Goal: Contribute content

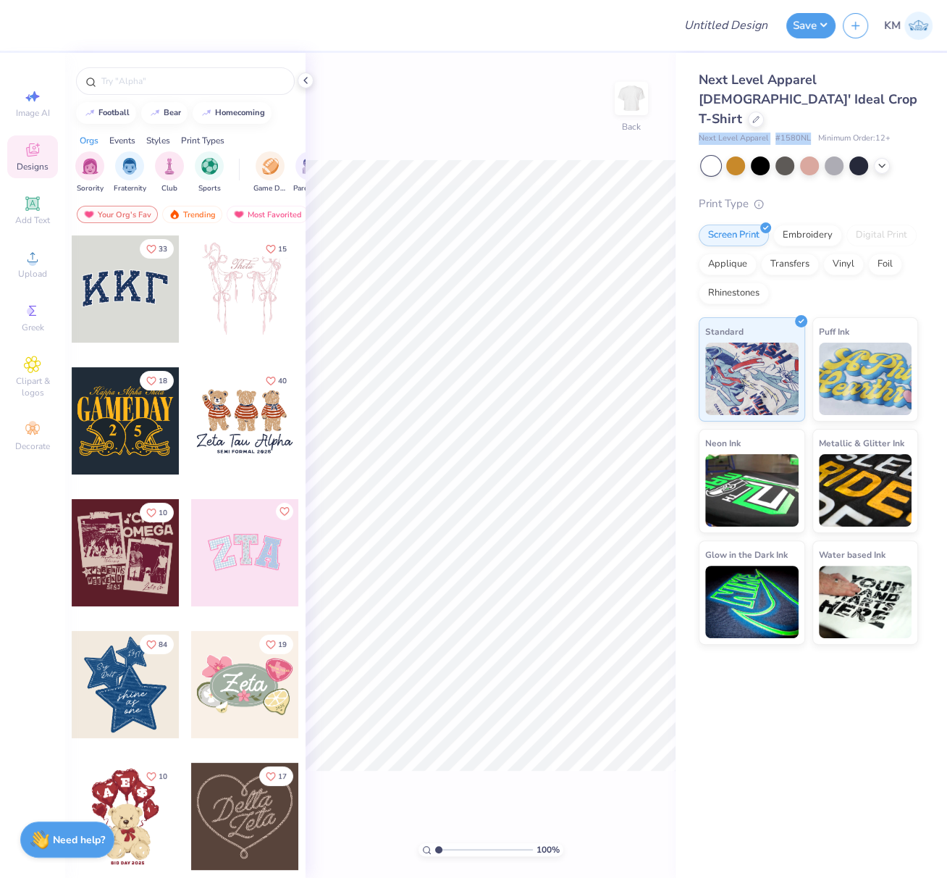
drag, startPoint x: 697, startPoint y: 116, endPoint x: 811, endPoint y: 119, distance: 113.7
click at [811, 119] on div "Next Level Apparel [DEMOGRAPHIC_DATA]' Ideal Crop T-Shirt Next Level Apparel # …" at bounding box center [812, 349] width 272 height 592
copy div "Next Level Apparel # 1580NL"
click at [33, 261] on circle at bounding box center [32, 262] width 8 height 8
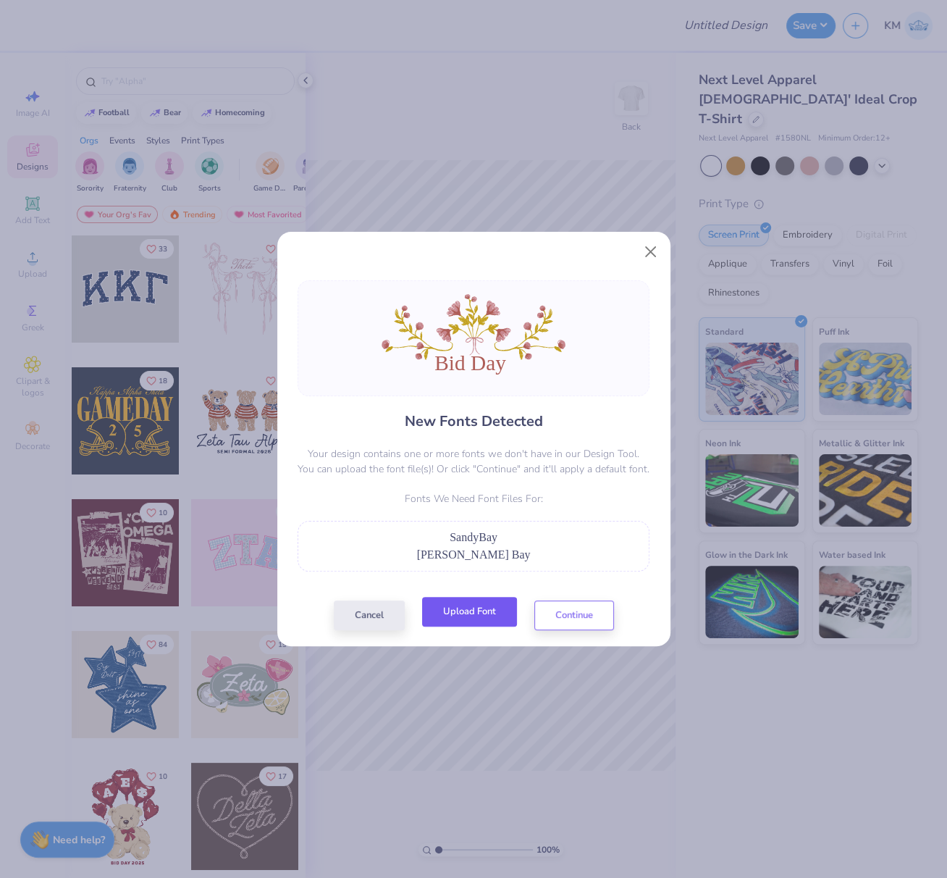
click at [472, 610] on button "Upload Font" at bounding box center [469, 612] width 95 height 30
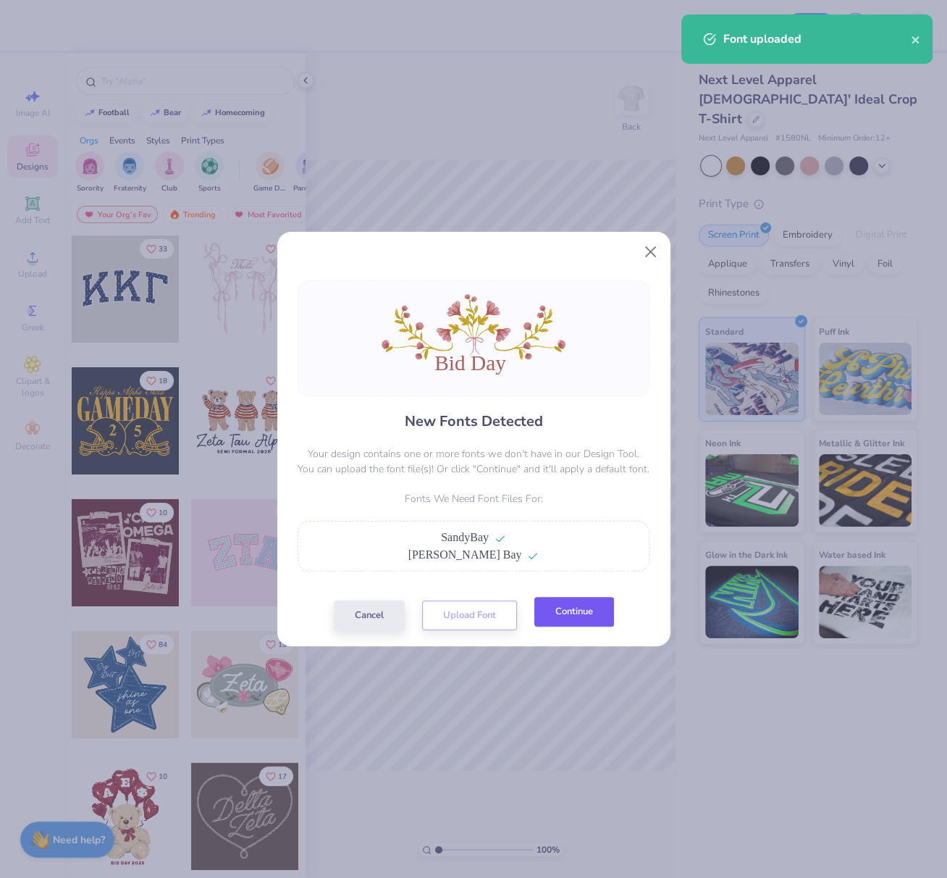
click at [584, 611] on button "Continue" at bounding box center [574, 612] width 80 height 30
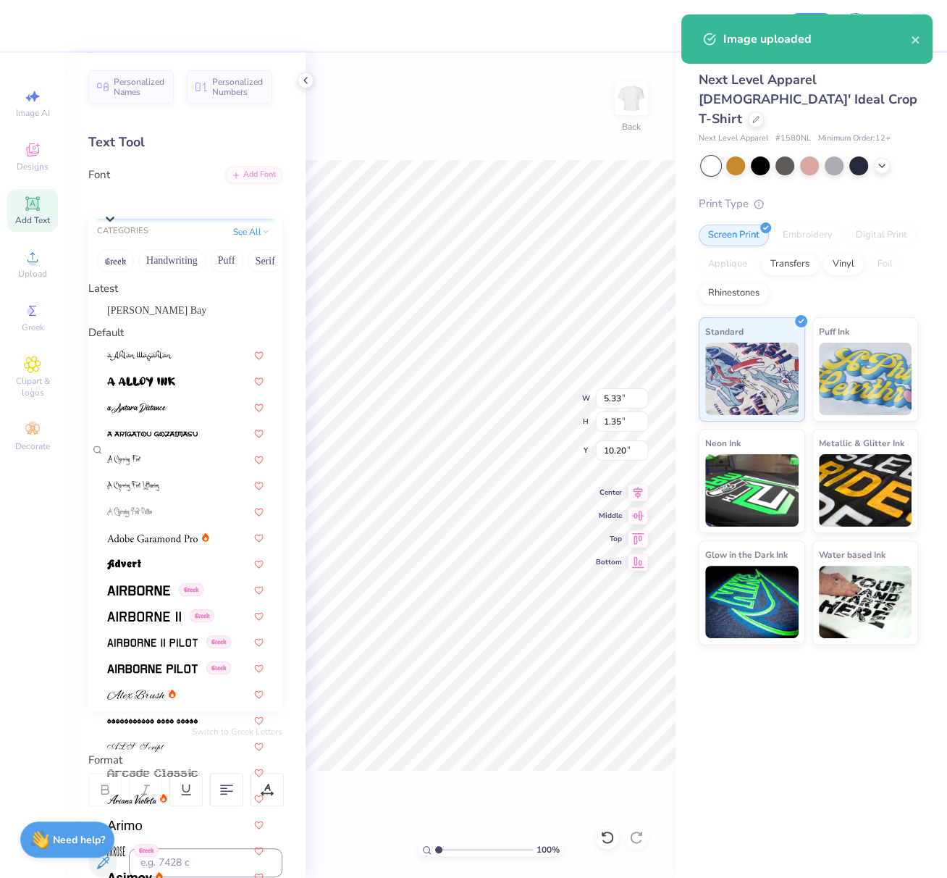
drag, startPoint x: 159, startPoint y: 192, endPoint x: 138, endPoint y: 216, distance: 31.3
click at [159, 192] on div "Super Dream" at bounding box center [193, 199] width 180 height 22
click at [126, 318] on span "[PERSON_NAME] Bay" at bounding box center [156, 310] width 99 height 15
type input "6.21"
type input "1.89"
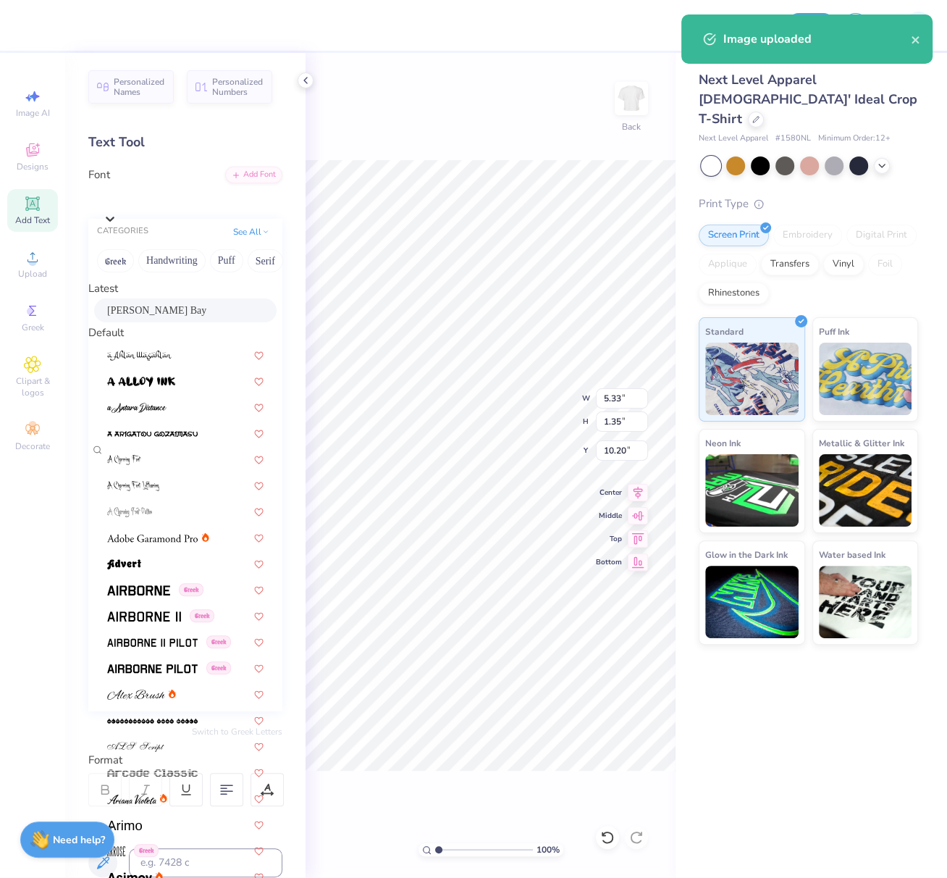
type input "9.92"
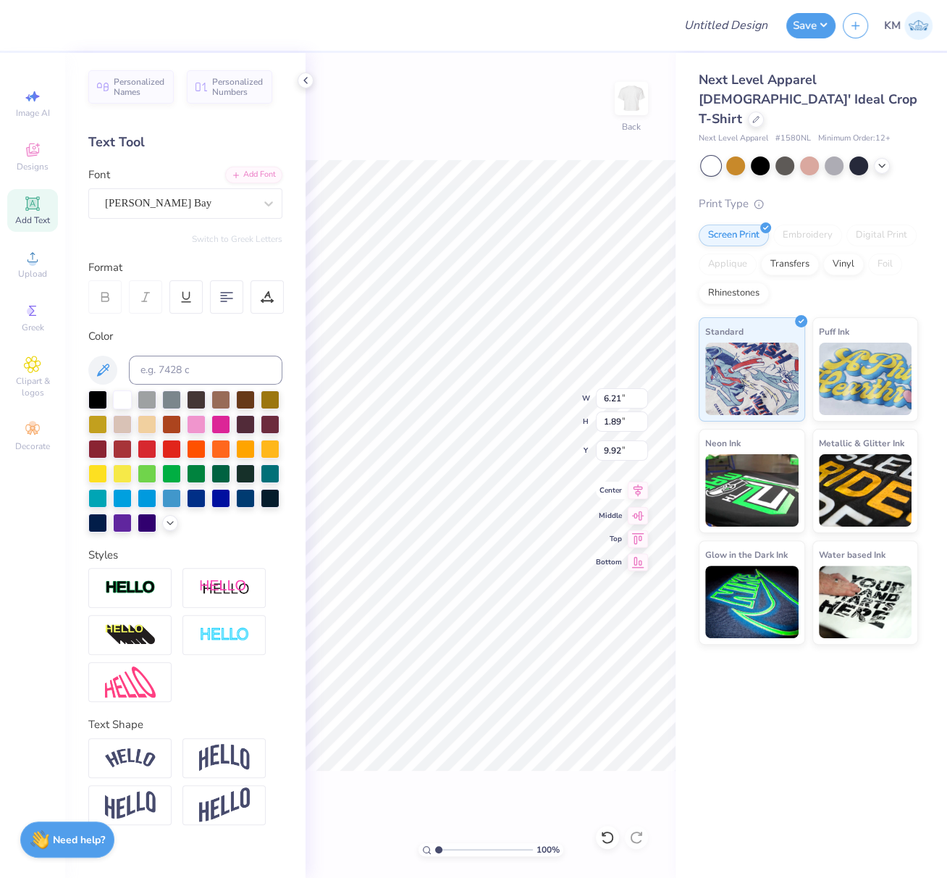
click at [638, 488] on icon at bounding box center [638, 489] width 20 height 17
drag, startPoint x: 626, startPoint y: 398, endPoint x: 597, endPoint y: 403, distance: 29.5
click at [597, 396] on input "13.59" at bounding box center [622, 398] width 52 height 20
type input "8.00"
type input "3.77"
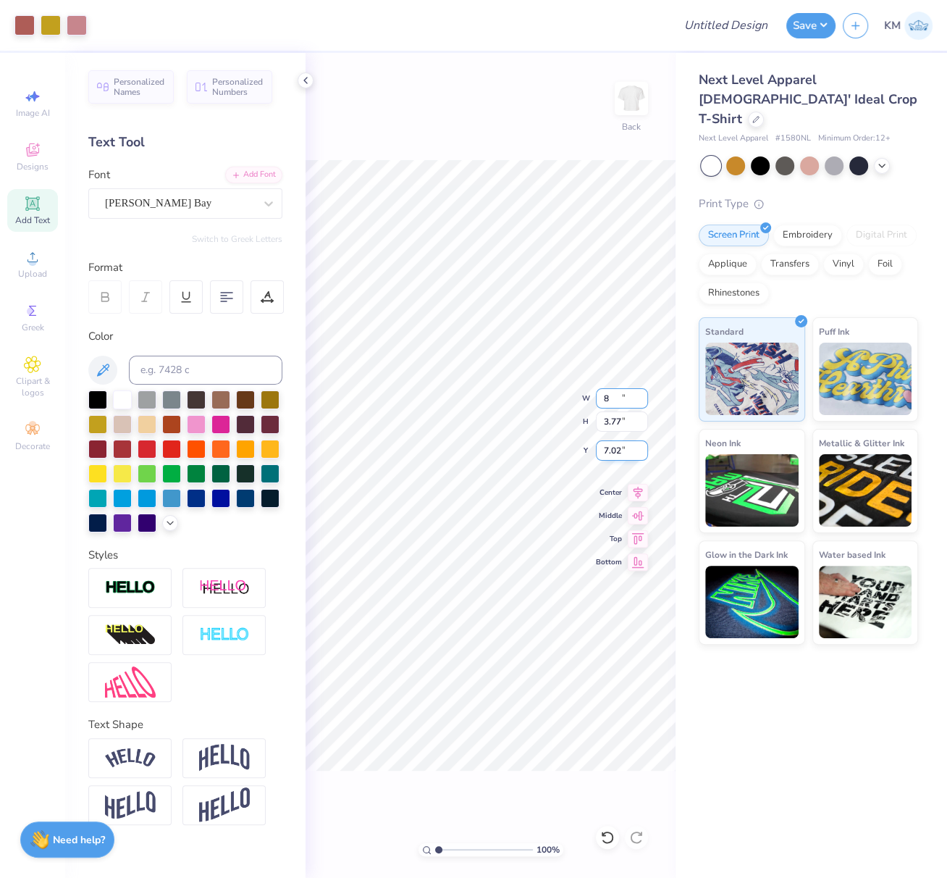
type input "7.02"
drag, startPoint x: 35, startPoint y: 212, endPoint x: 266, endPoint y: 303, distance: 248.3
click at [35, 211] on icon at bounding box center [32, 203] width 17 height 17
drag, startPoint x: 136, startPoint y: 199, endPoint x: 148, endPoint y: 220, distance: 24.3
click at [137, 200] on div "Super Dream" at bounding box center [180, 203] width 152 height 22
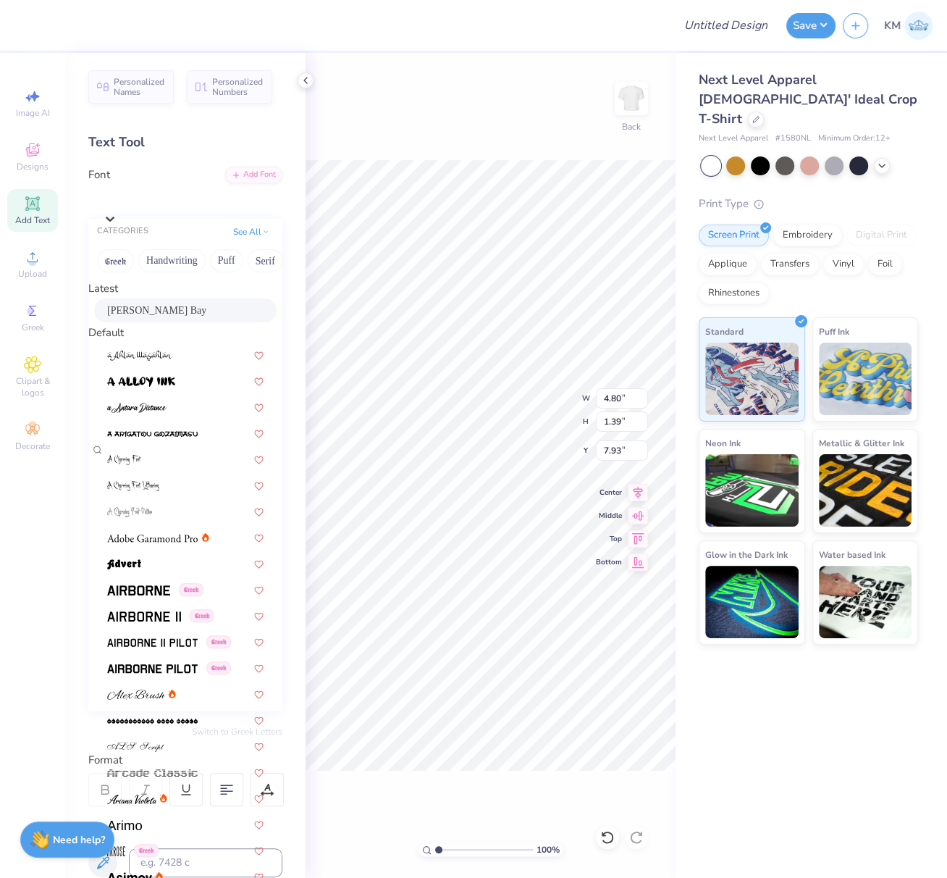
click at [146, 314] on span "[PERSON_NAME] Bay" at bounding box center [156, 310] width 99 height 15
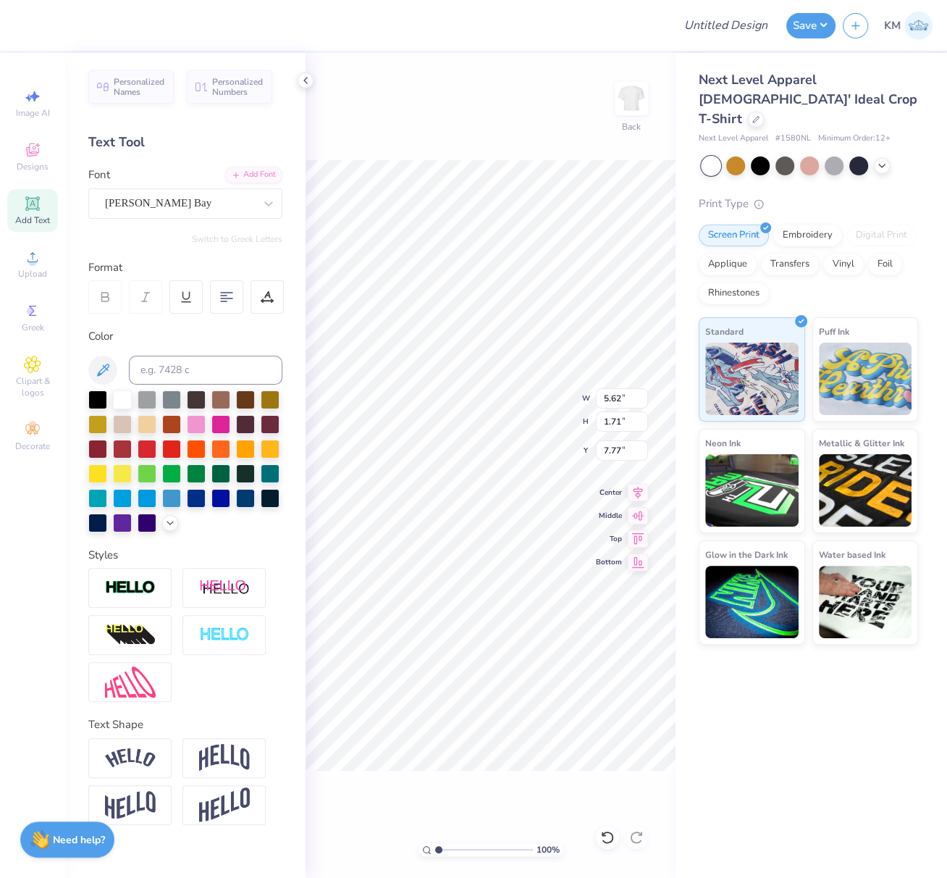
type input "5.62"
type input "1.71"
type input "7.77"
click at [465, 158] on div "100 % Back W 5.62 5.62 " H 1.71 1.71 " Y 7.77 7.77 " Center [GEOGRAPHIC_DATA]" at bounding box center [491, 465] width 370 height 825
type input "11.10"
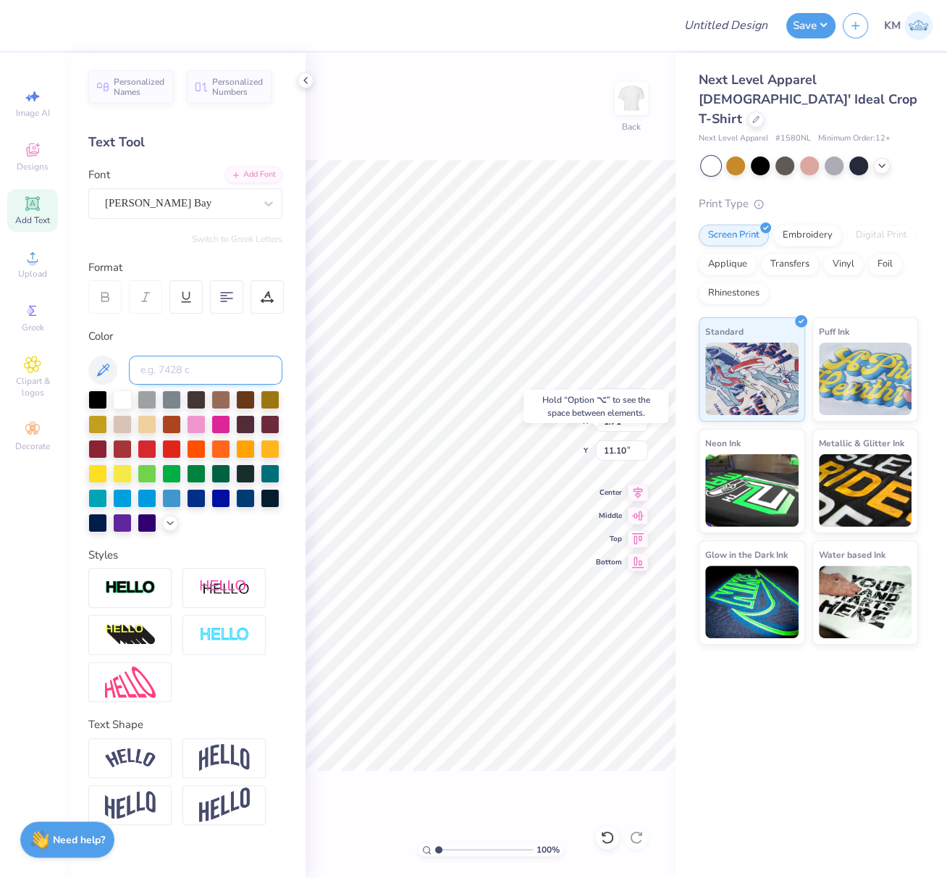
click at [222, 368] on input at bounding box center [205, 370] width 153 height 29
type input "7523"
type input "11.12"
paste textarea "y"
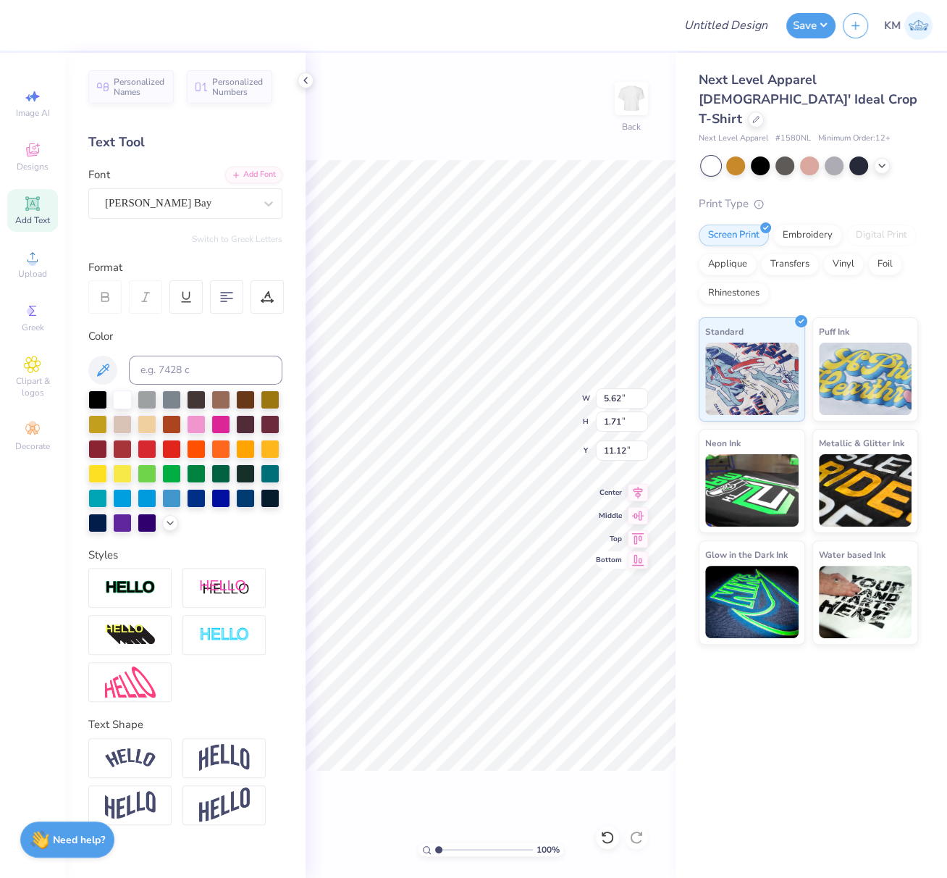
scroll to position [12, 4]
type textarea "Bid Da"
click at [270, 298] on icon at bounding box center [267, 296] width 13 height 13
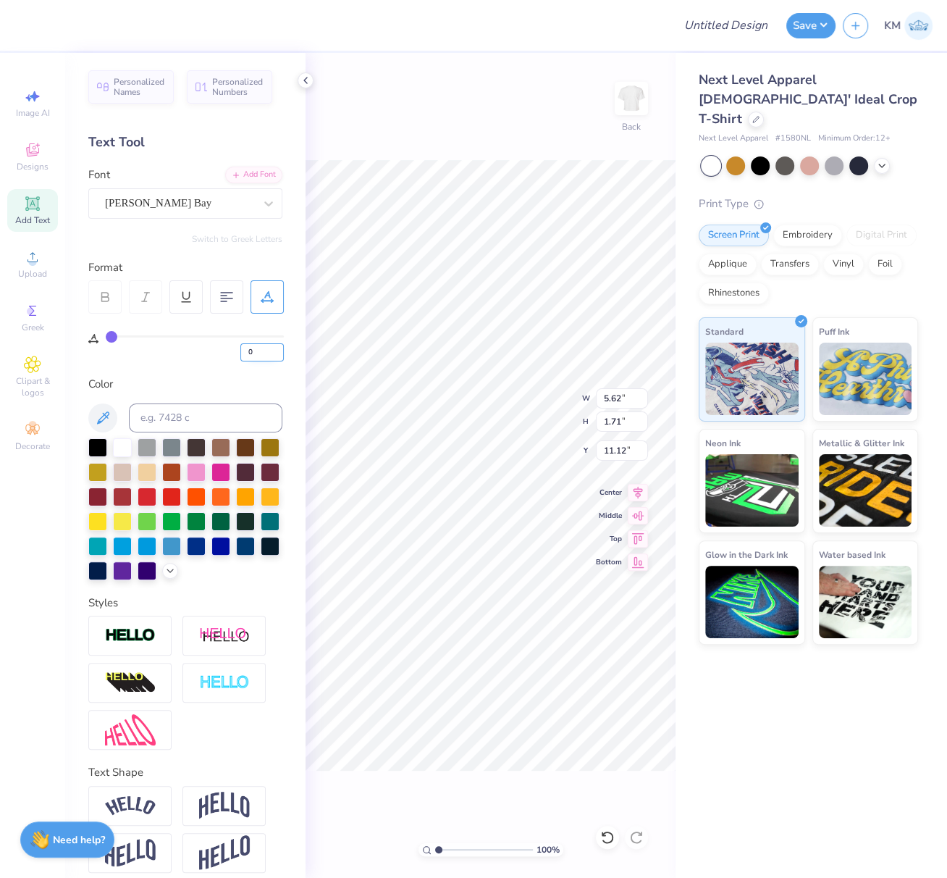
click at [278, 352] on input "0" at bounding box center [261, 352] width 43 height 18
click at [277, 354] on input "0" at bounding box center [261, 352] width 43 height 18
click at [279, 355] on input "0" at bounding box center [261, 352] width 43 height 18
type input "6.28"
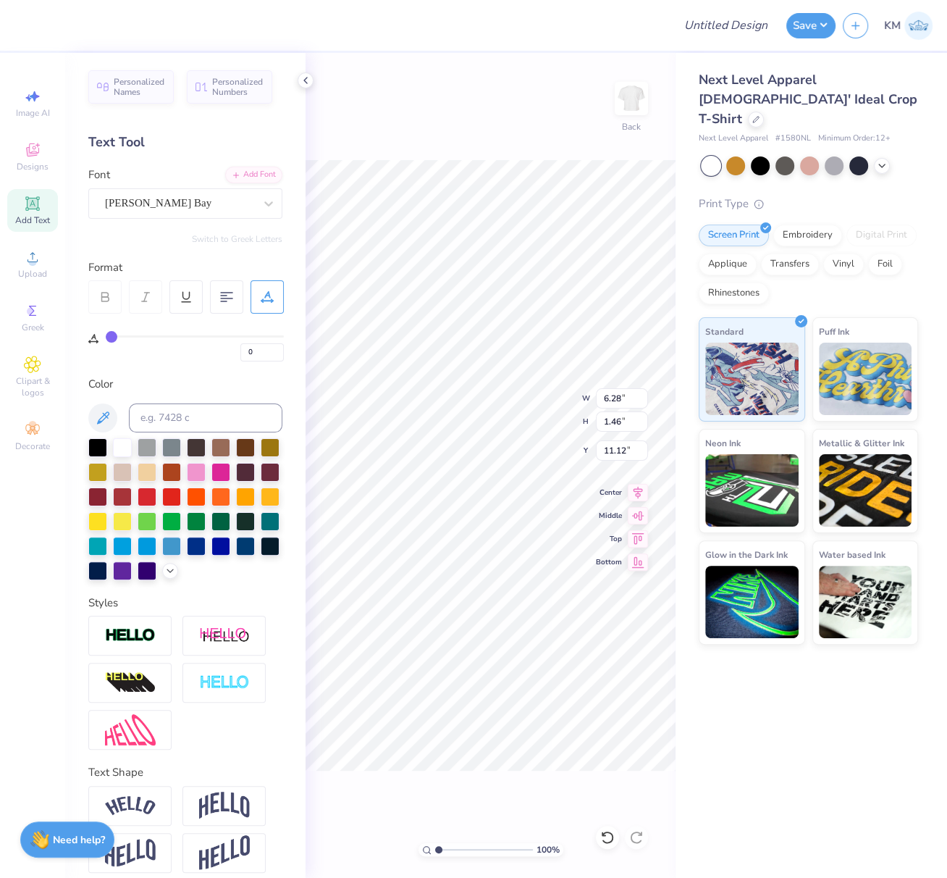
type input "1.46"
type input "11.25"
type input "11.23"
type textarea "BID DAY"
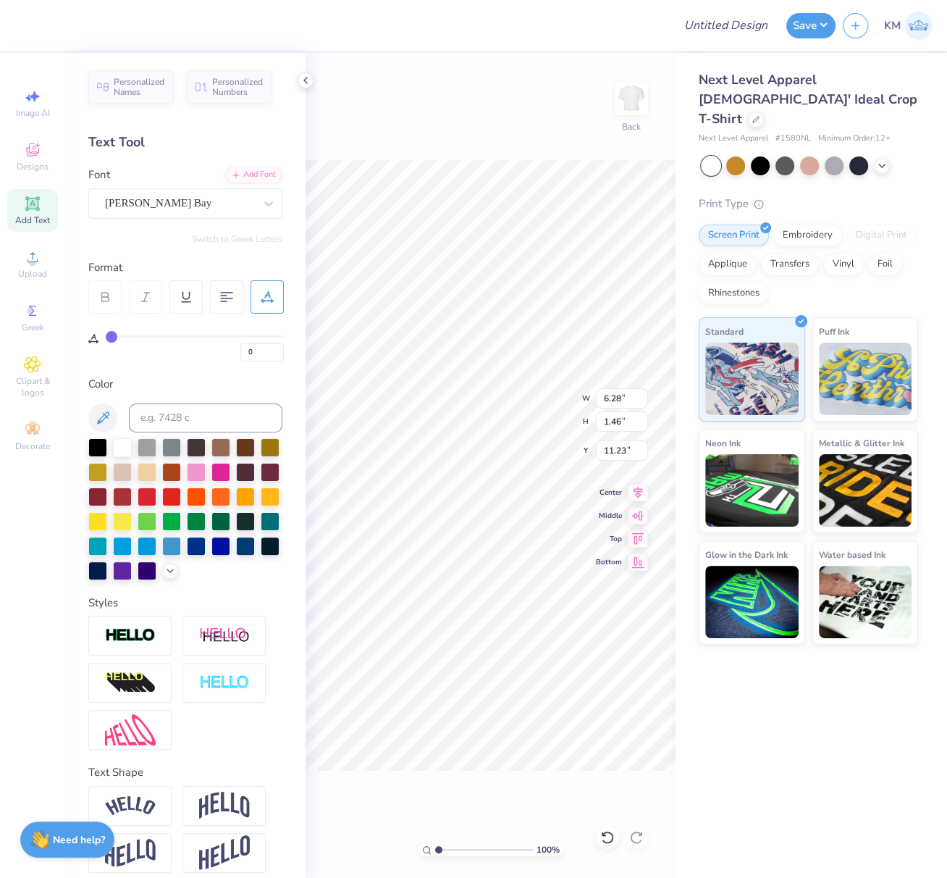
scroll to position [12, 3]
click at [225, 179] on div "Add Font" at bounding box center [253, 173] width 57 height 17
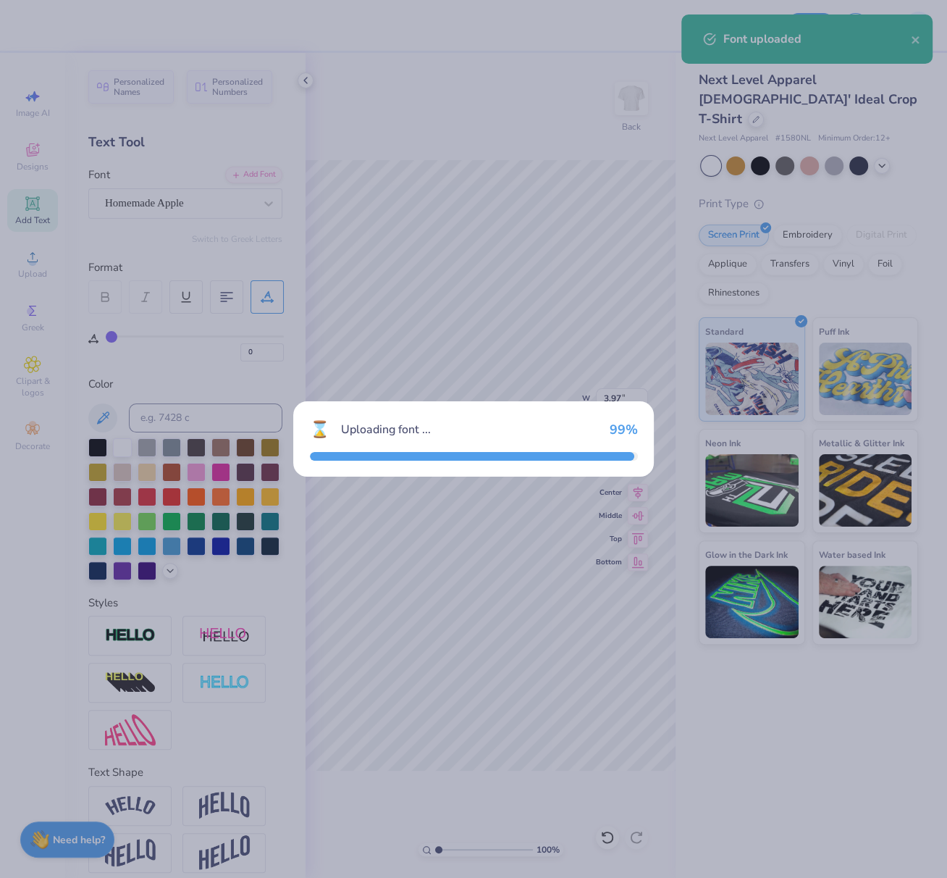
type input "3.97"
type input "1.55"
type input "9.46"
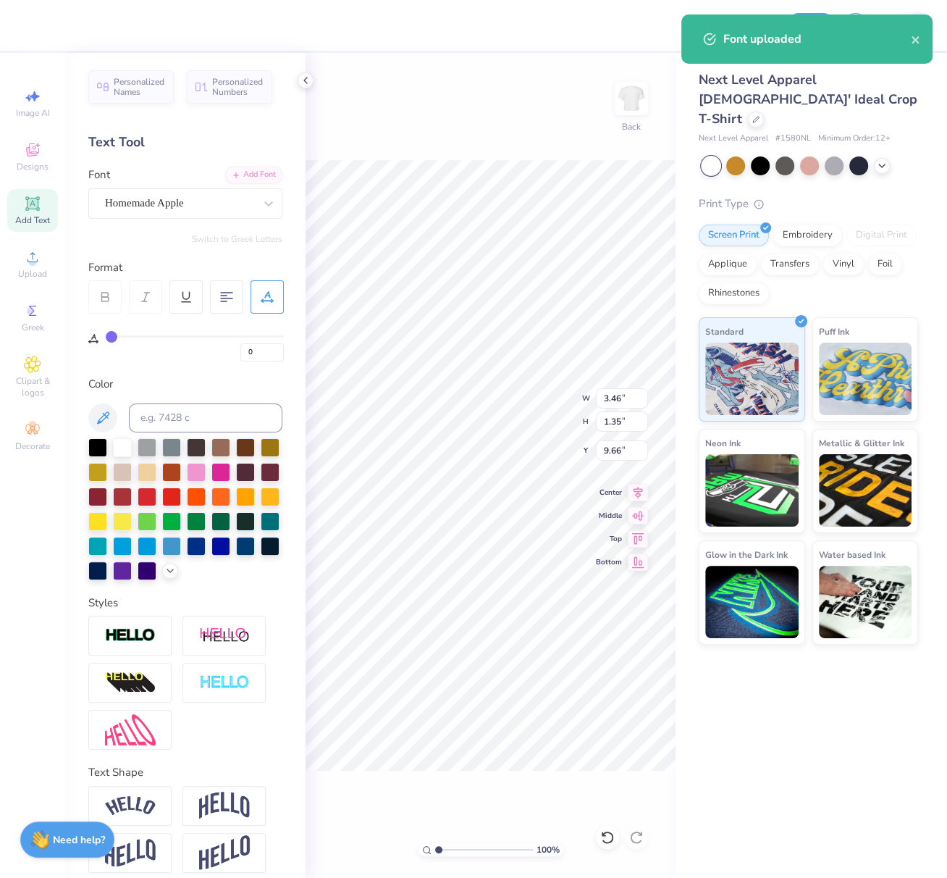
type input "3.46"
type input "1.35"
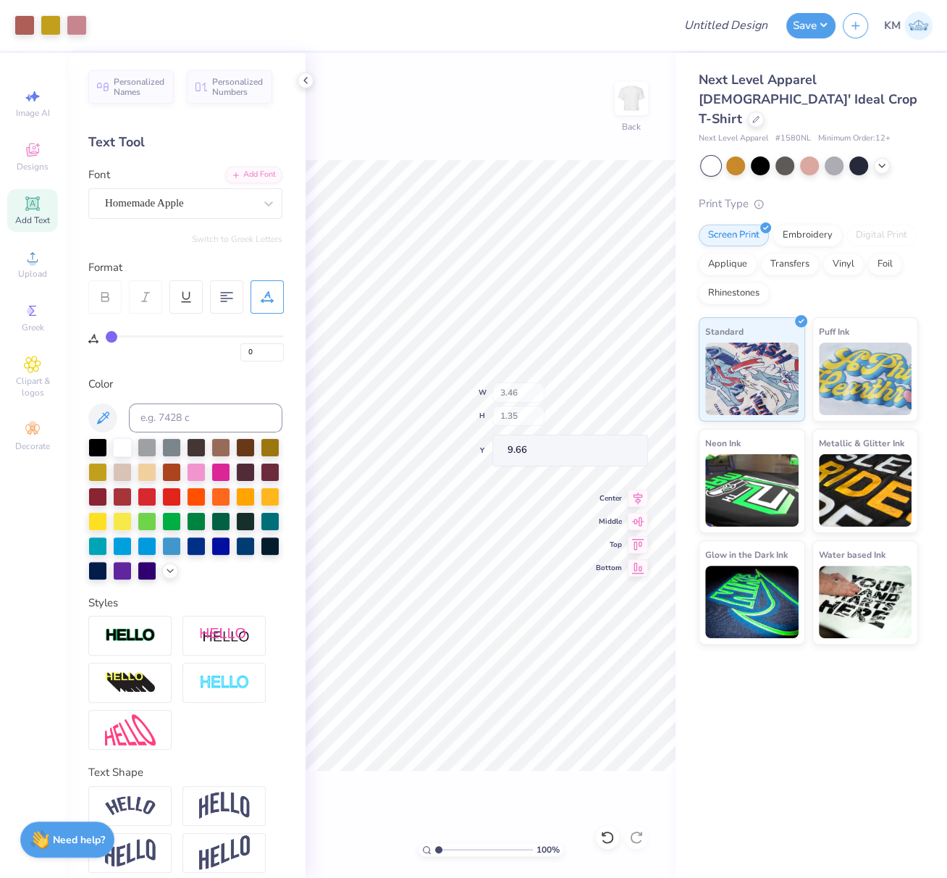
type input "9.87"
type input "5.13"
type textarea "Zeta Tau Alpha"
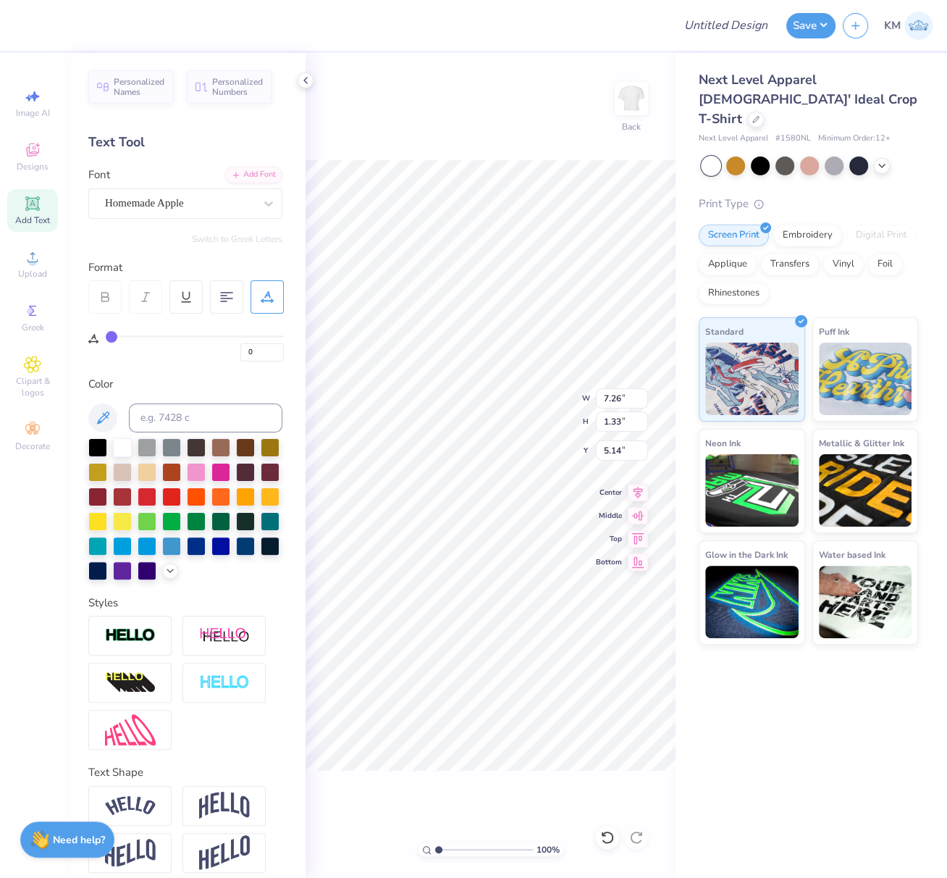
click at [141, 815] on img at bounding box center [130, 806] width 51 height 20
type input "8.20"
type input "2.12"
type input "4.75"
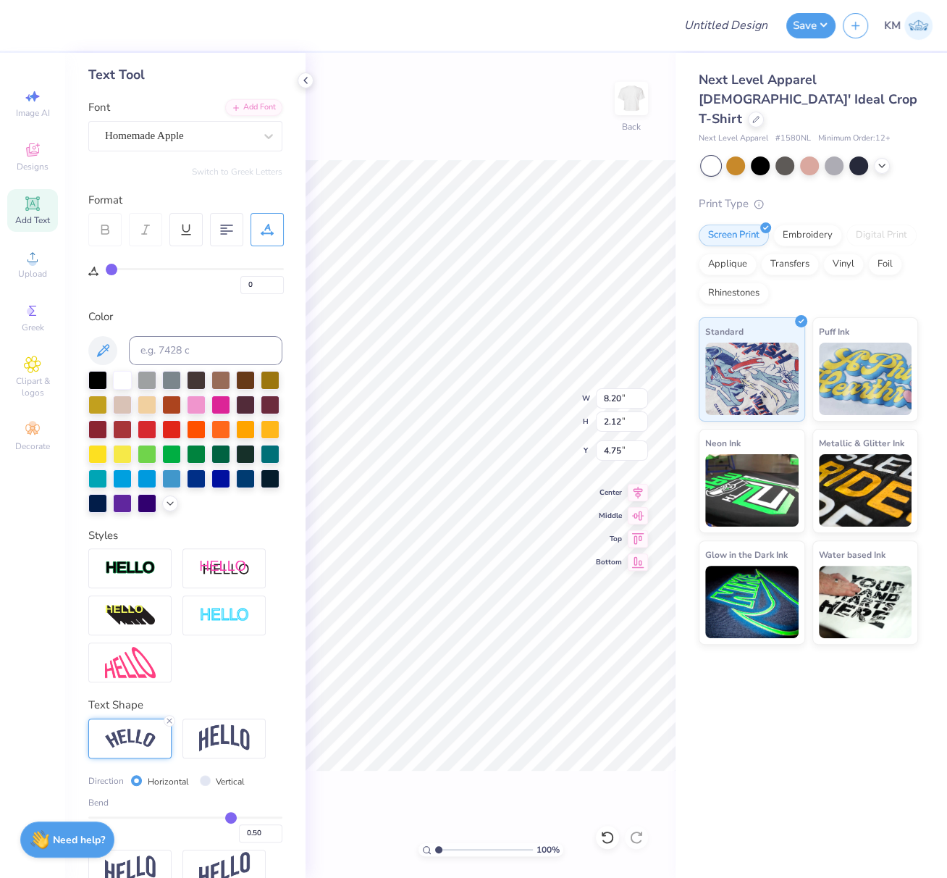
scroll to position [119, 0]
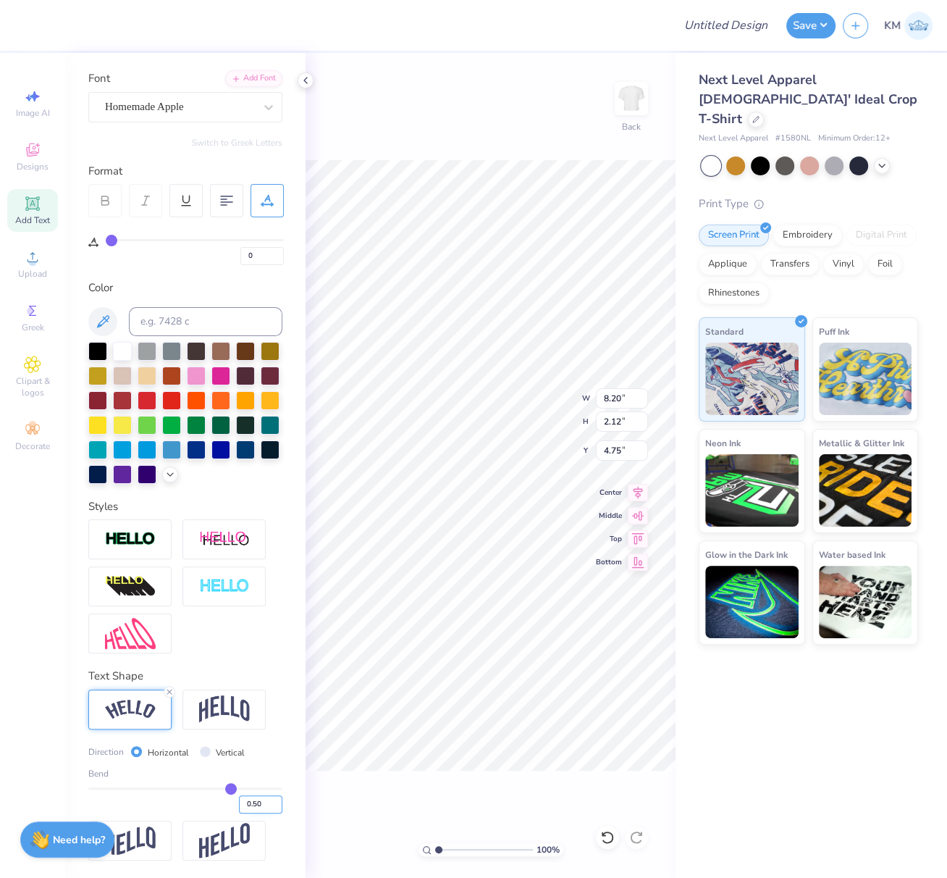
drag, startPoint x: 242, startPoint y: 806, endPoint x: 258, endPoint y: 812, distance: 17.6
click at [261, 813] on input "0.50" at bounding box center [260, 804] width 43 height 18
type input "0.40"
type input "0.4"
type input "7.99"
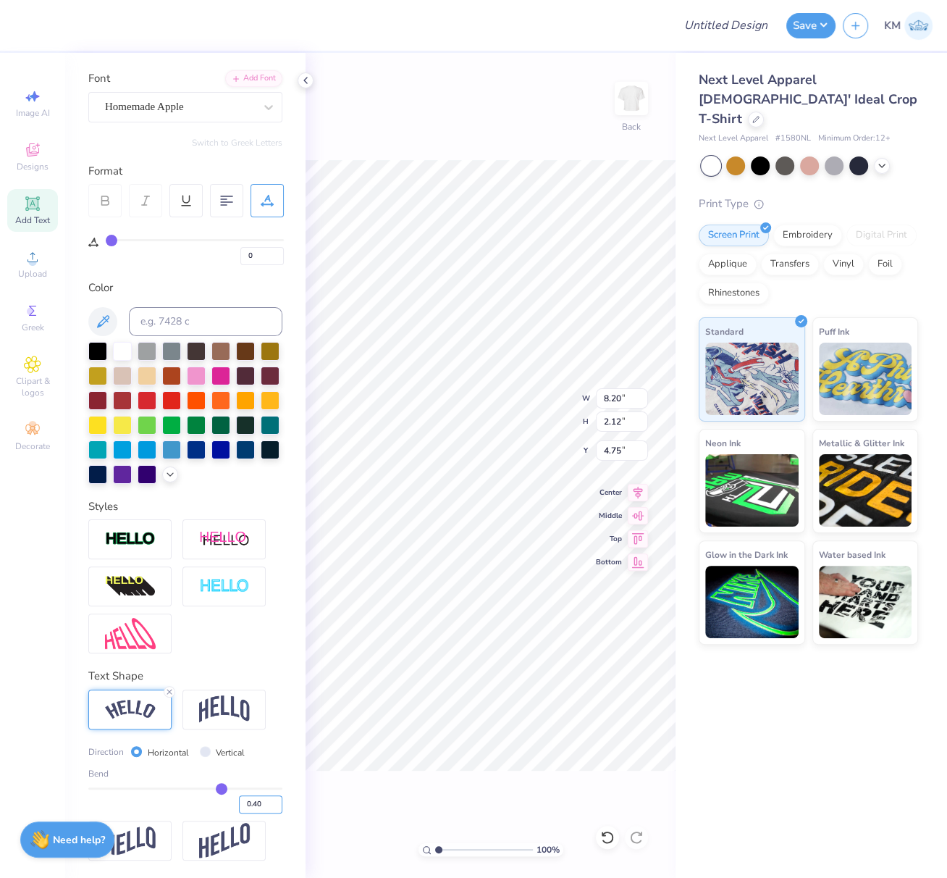
type input "1.78"
type input "4.92"
type input "6.39"
type input "1.42"
type input "6.31"
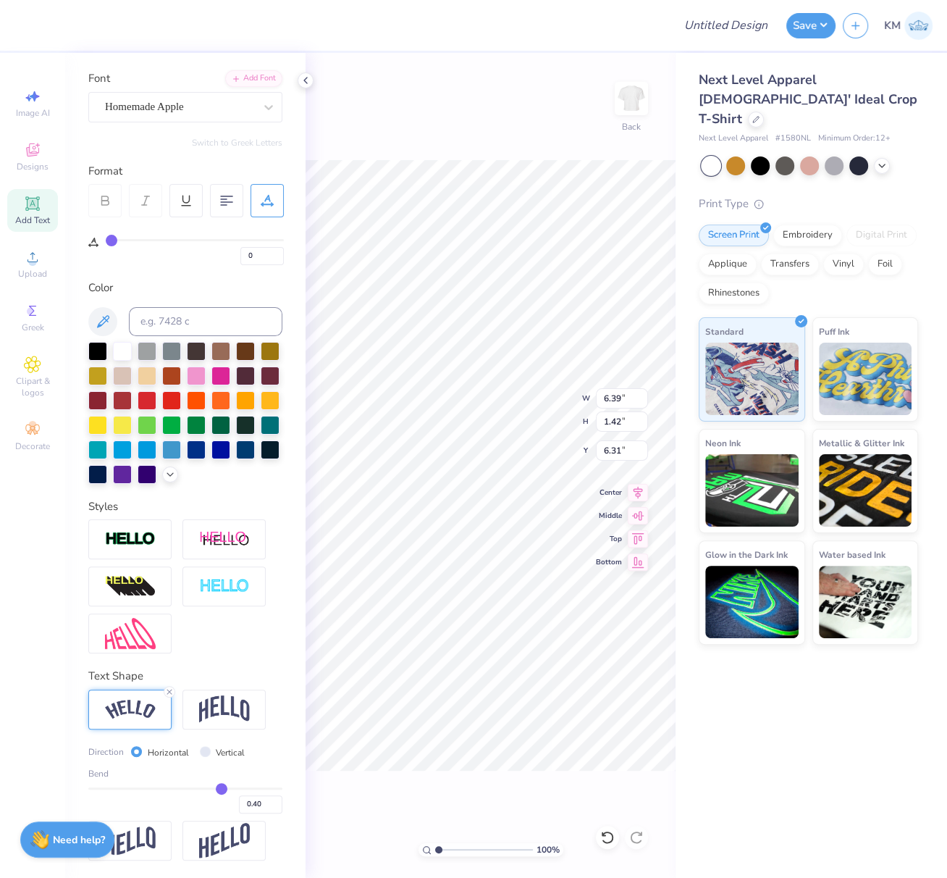
type input "5.85"
type input "1.30"
type input "6.37"
click at [641, 492] on icon at bounding box center [638, 489] width 20 height 17
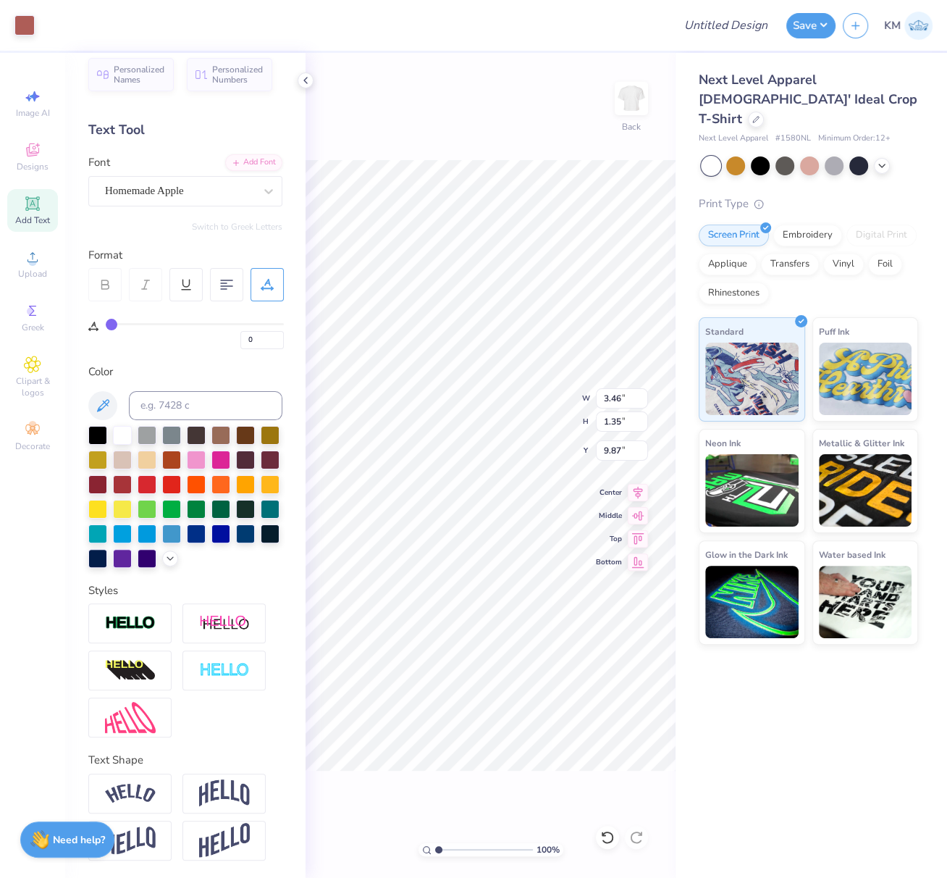
scroll to position [35, 0]
type input "3.22"
type input "1.26"
click at [639, 491] on icon at bounding box center [638, 489] width 20 height 17
type input "8.00"
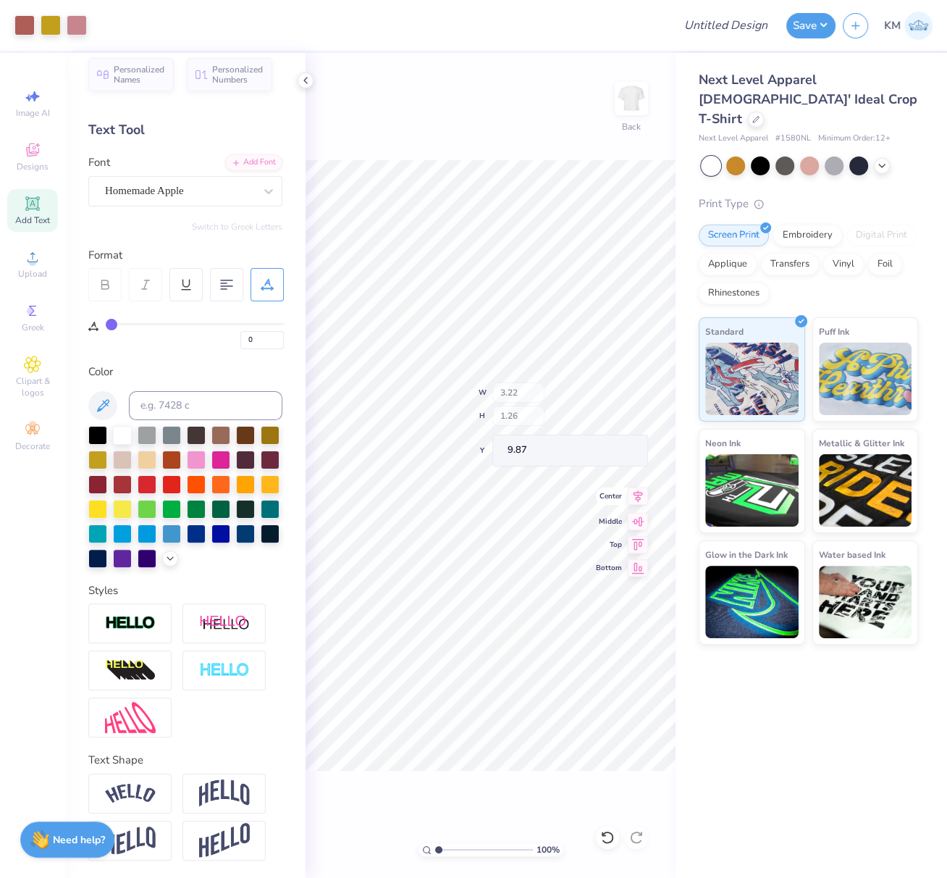
type input "2.85"
type input "7.02"
drag, startPoint x: 640, startPoint y: 489, endPoint x: 638, endPoint y: 497, distance: 7.6
click at [640, 489] on icon at bounding box center [638, 489] width 20 height 17
click at [135, 791] on img at bounding box center [130, 793] width 51 height 20
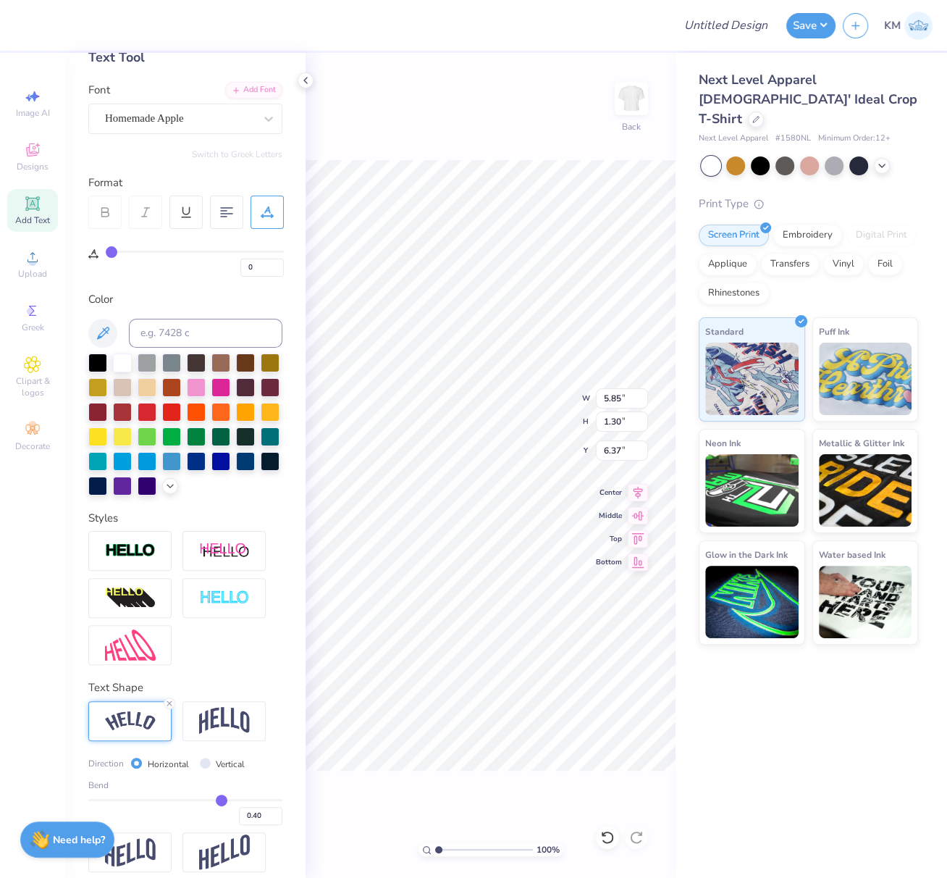
scroll to position [119, 0]
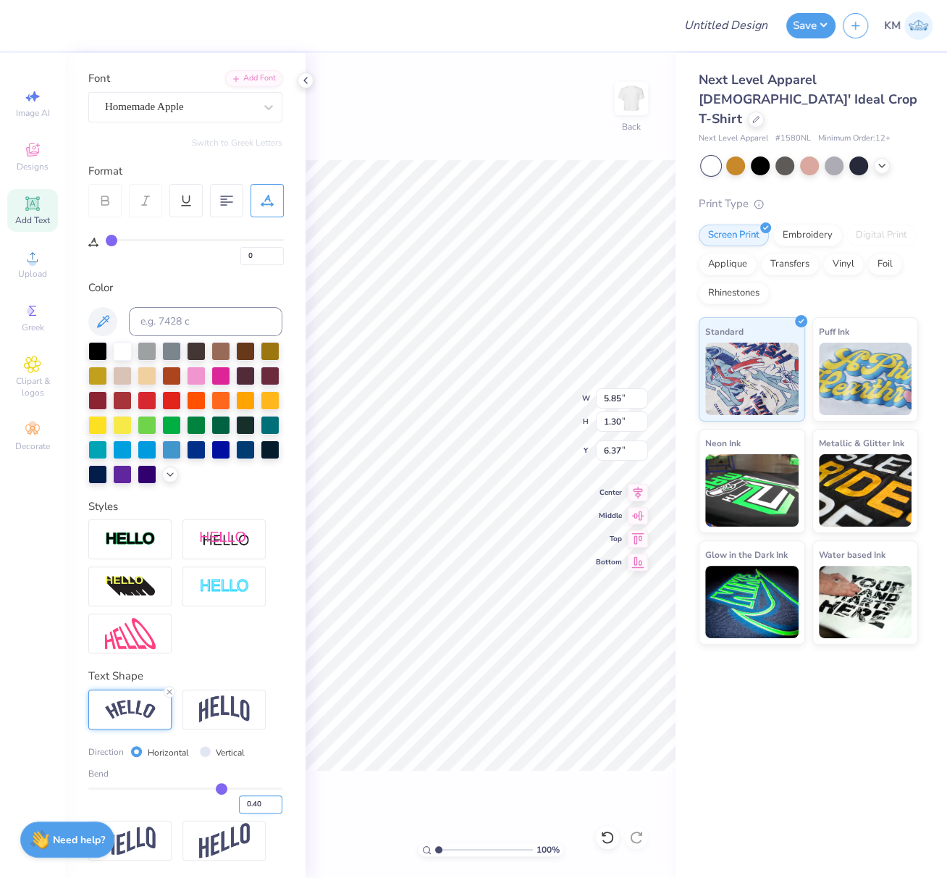
drag, startPoint x: 243, startPoint y: 804, endPoint x: 254, endPoint y: 809, distance: 11.7
click at [252, 807] on input "0.40" at bounding box center [260, 804] width 43 height 18
type input "0.50"
type input "0.5"
type input "6.01"
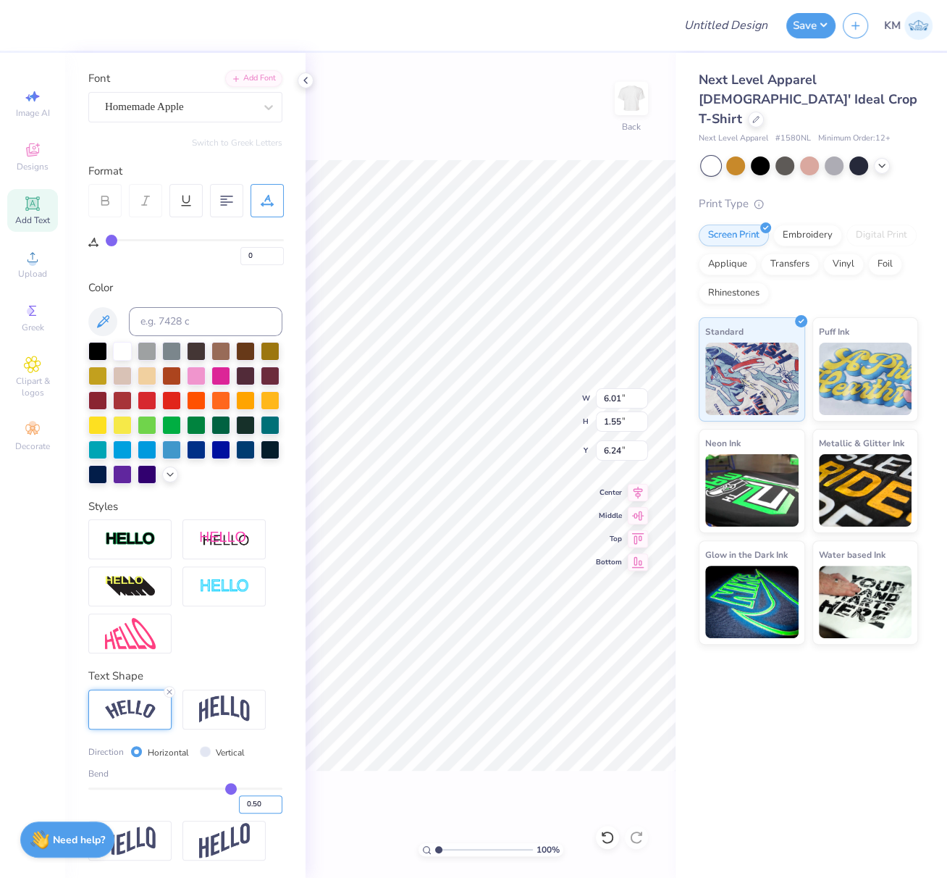
type input "1.55"
type input "6.24"
drag, startPoint x: 628, startPoint y: 395, endPoint x: 598, endPoint y: 395, distance: 29.7
click at [597, 395] on input "6.01" at bounding box center [622, 398] width 52 height 20
type input "5.80"
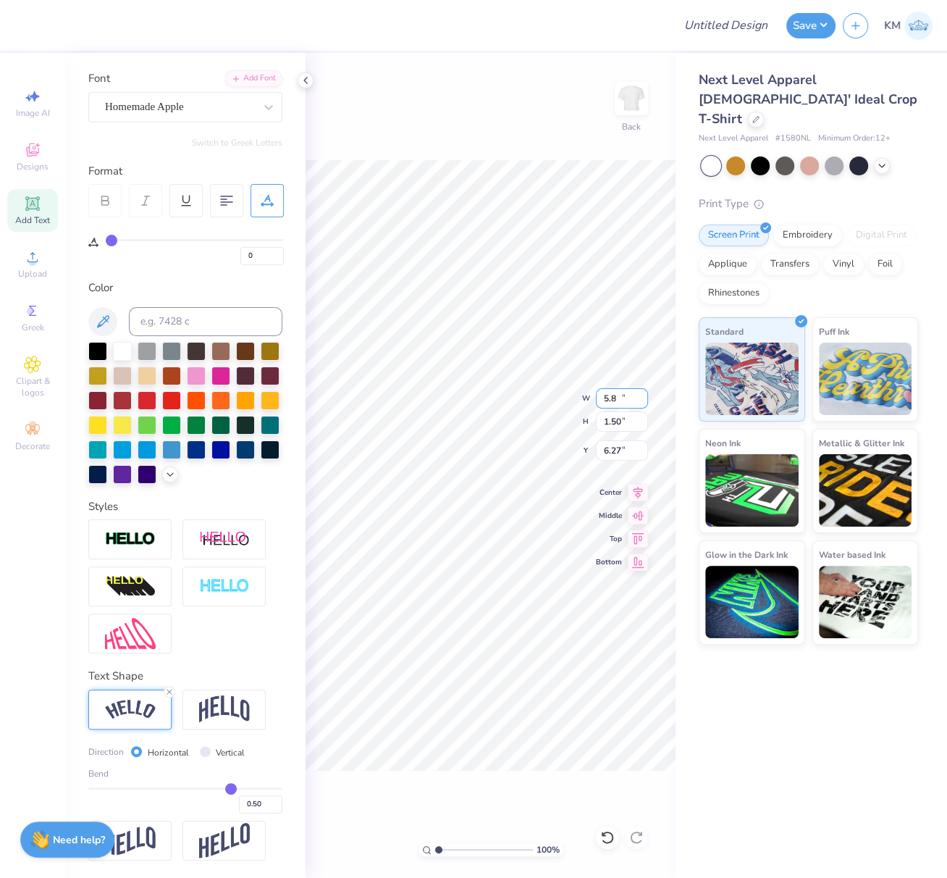
type input "1.50"
type input "6.27"
drag, startPoint x: 640, startPoint y: 489, endPoint x: 629, endPoint y: 496, distance: 13.1
click at [639, 489] on icon at bounding box center [638, 490] width 9 height 12
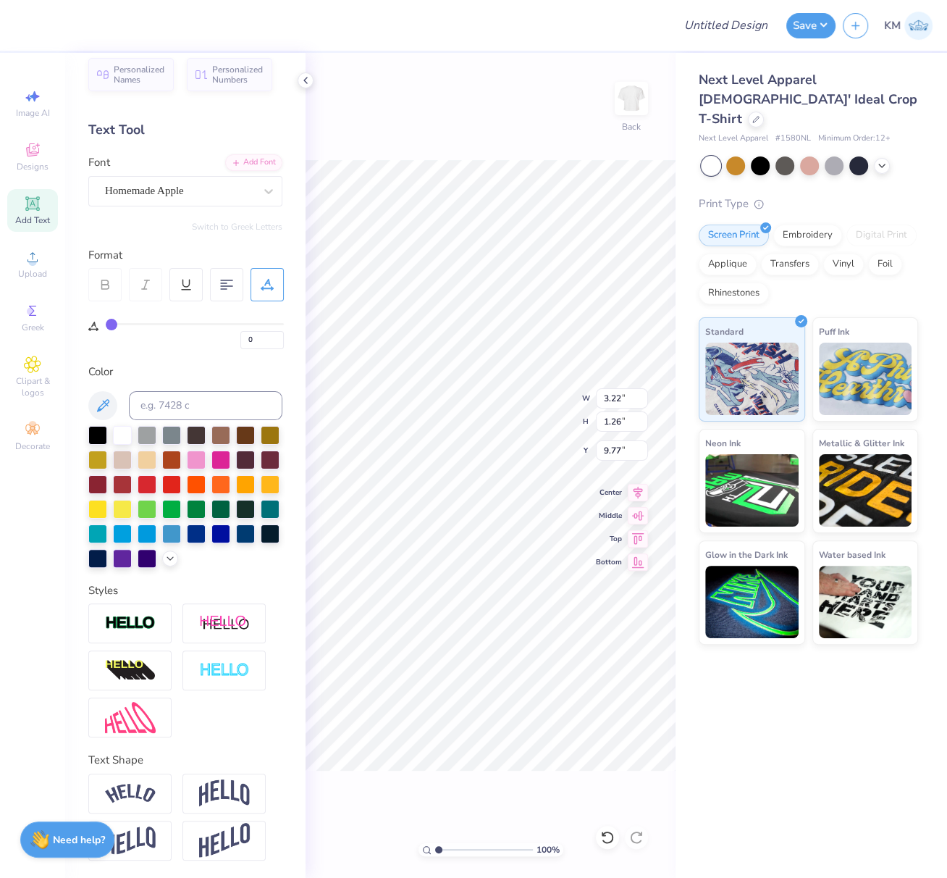
type input "2.98"
type input "1.16"
type input "9.87"
click at [639, 489] on icon at bounding box center [638, 489] width 20 height 17
drag, startPoint x: 613, startPoint y: 448, endPoint x: 596, endPoint y: 447, distance: 17.4
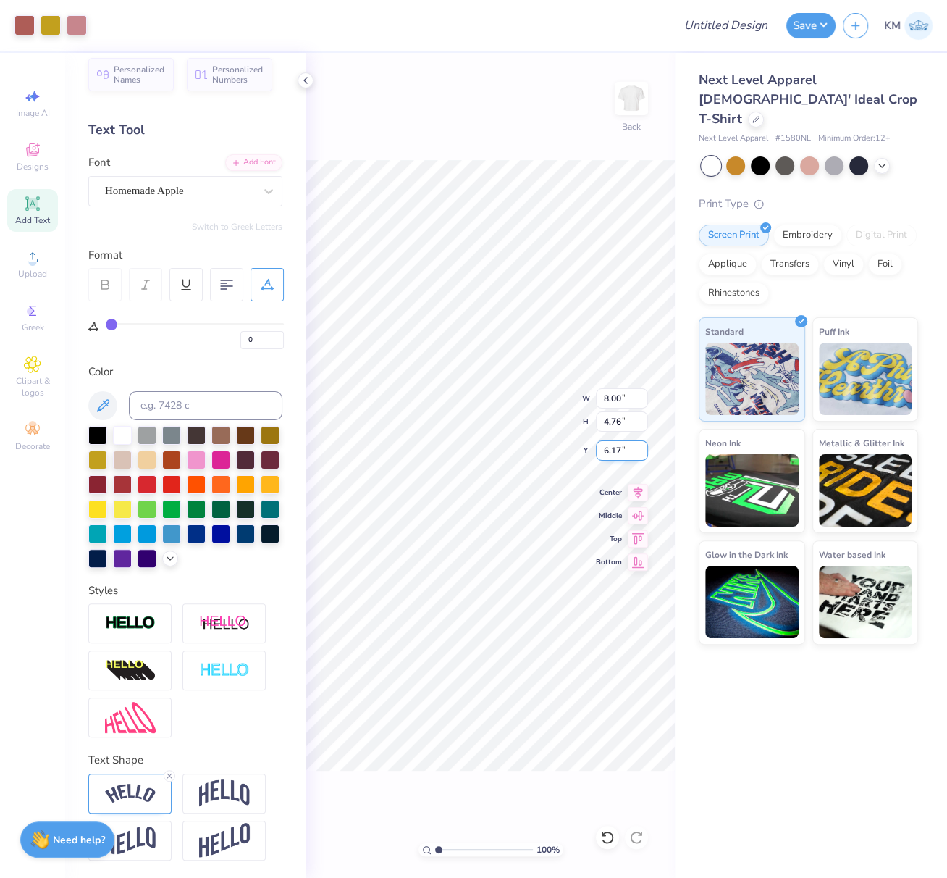
click at [596, 447] on input "6.17" at bounding box center [622, 450] width 52 height 20
type input "2.50"
drag, startPoint x: 639, startPoint y: 487, endPoint x: 628, endPoint y: 493, distance: 13.3
click at [639, 487] on icon at bounding box center [638, 489] width 20 height 17
drag, startPoint x: 728, startPoint y: 27, endPoint x: 735, endPoint y: 32, distance: 8.3
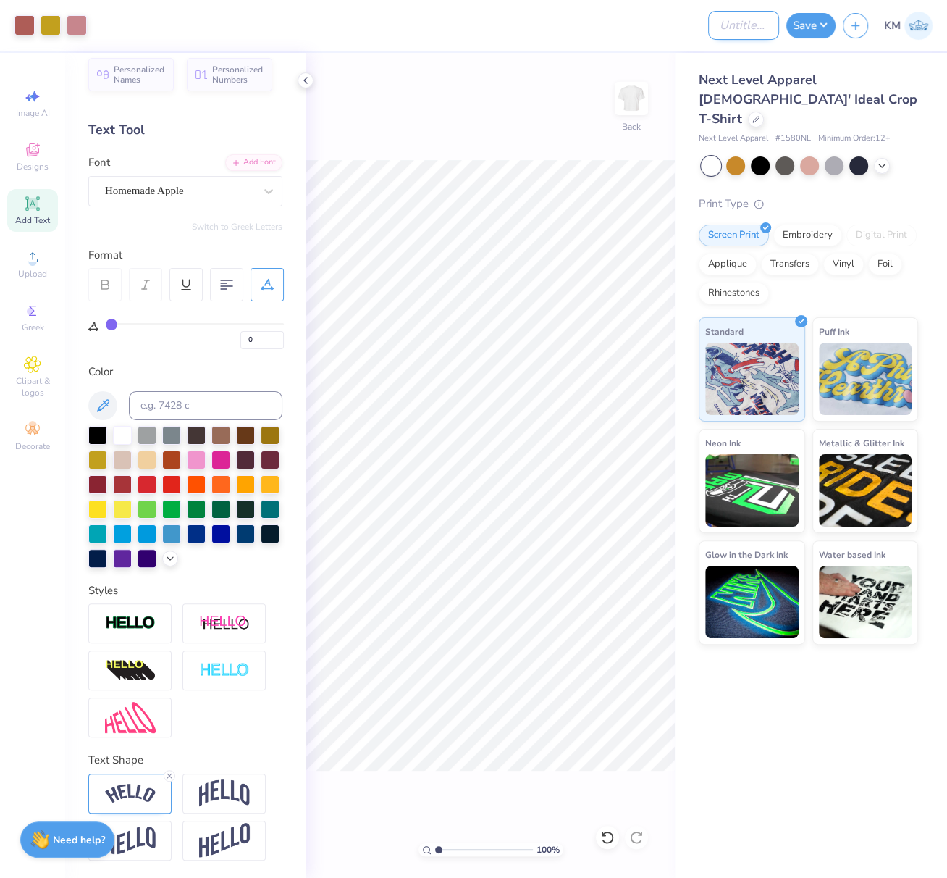
click at [728, 27] on input "Design Title" at bounding box center [743, 25] width 71 height 29
paste input "Bid Day"
type input "Bid Day"
paste input "FPS239870"
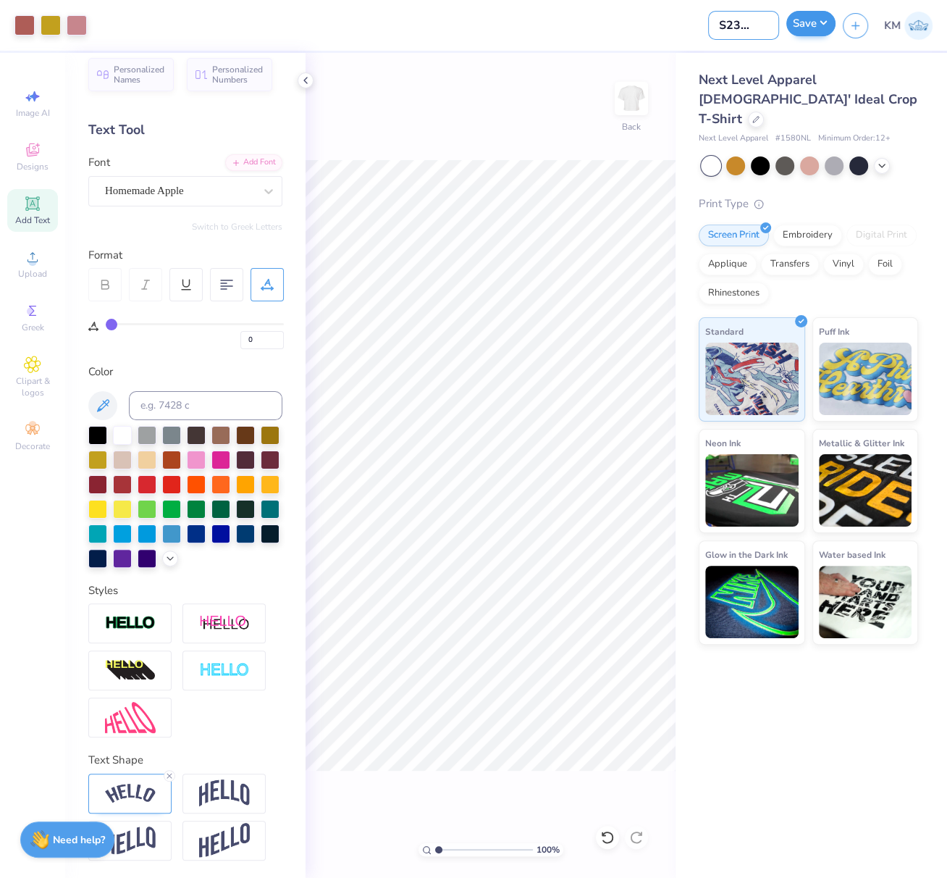
type input "FPS239870"
click at [810, 25] on button "Save" at bounding box center [810, 23] width 49 height 25
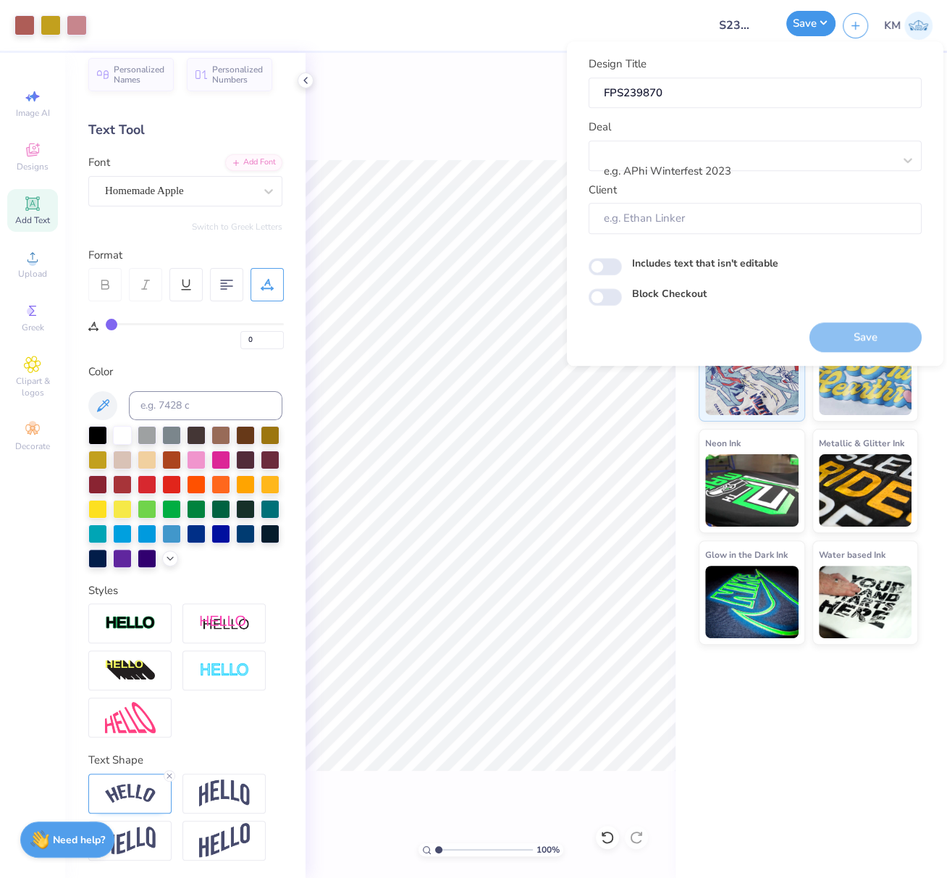
scroll to position [0, 0]
click at [731, 153] on div at bounding box center [749, 153] width 288 height 20
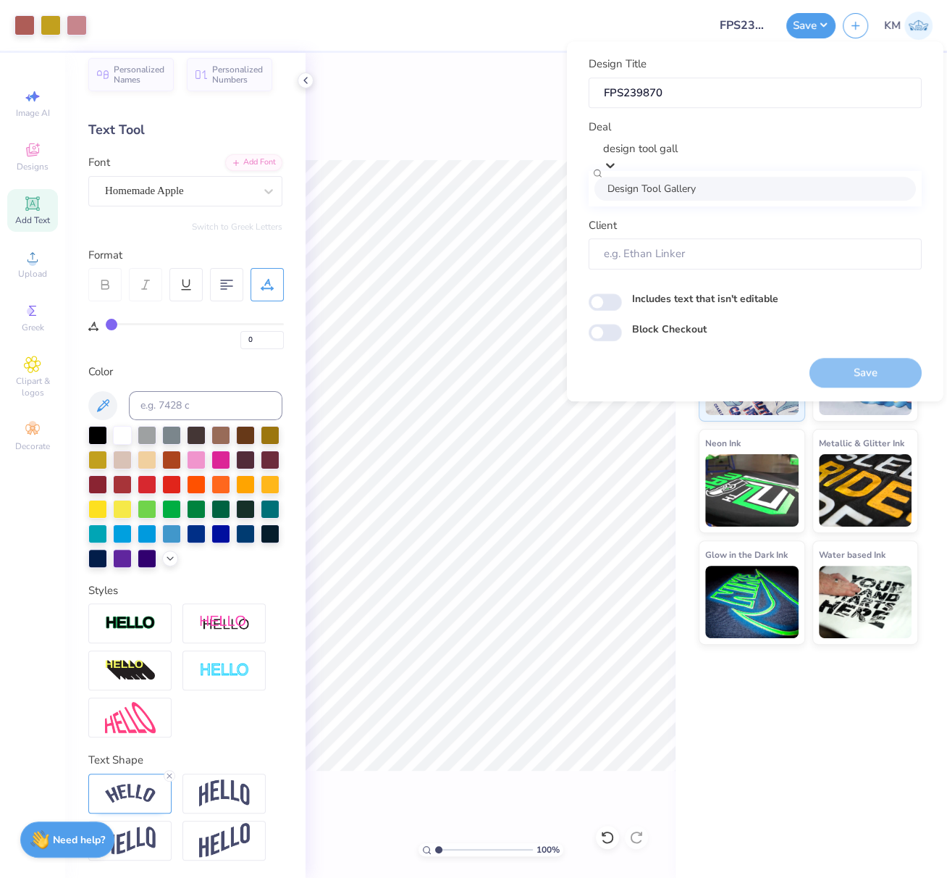
click at [733, 188] on div "Design Tool Gallery" at bounding box center [754, 189] width 321 height 24
type input "design tool gall"
type input "Design Tool Gallery User"
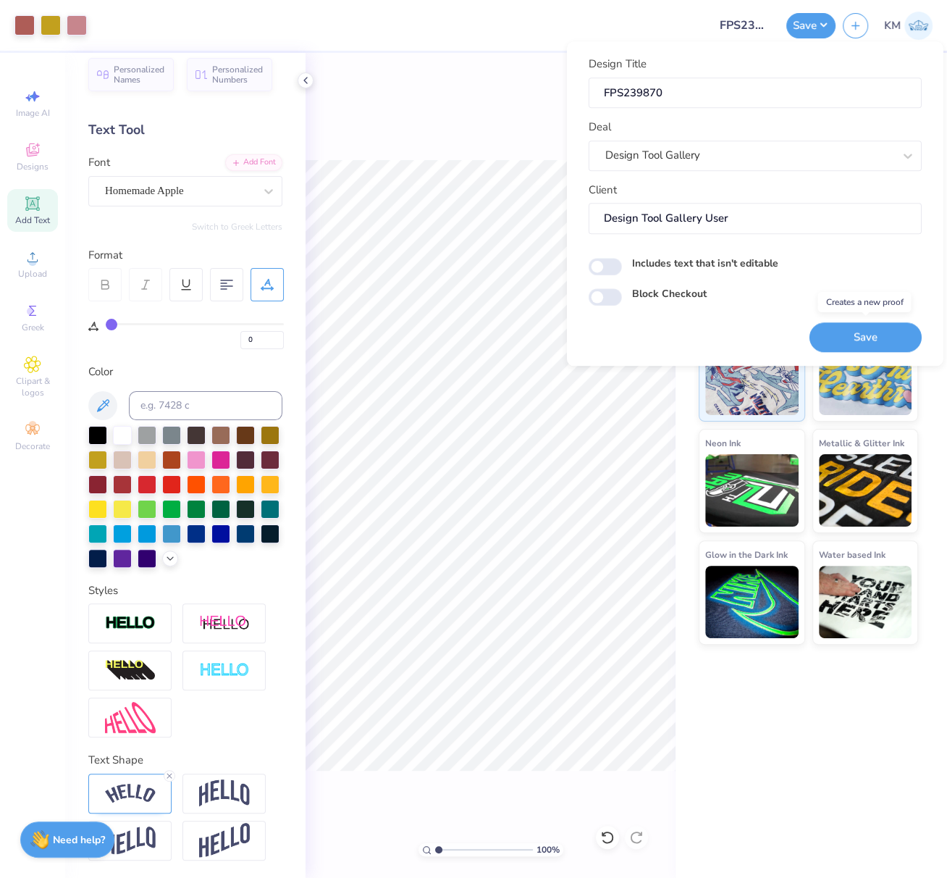
drag, startPoint x: 865, startPoint y: 329, endPoint x: 326, endPoint y: 2, distance: 630.9
click at [866, 329] on button "Save" at bounding box center [865, 337] width 112 height 30
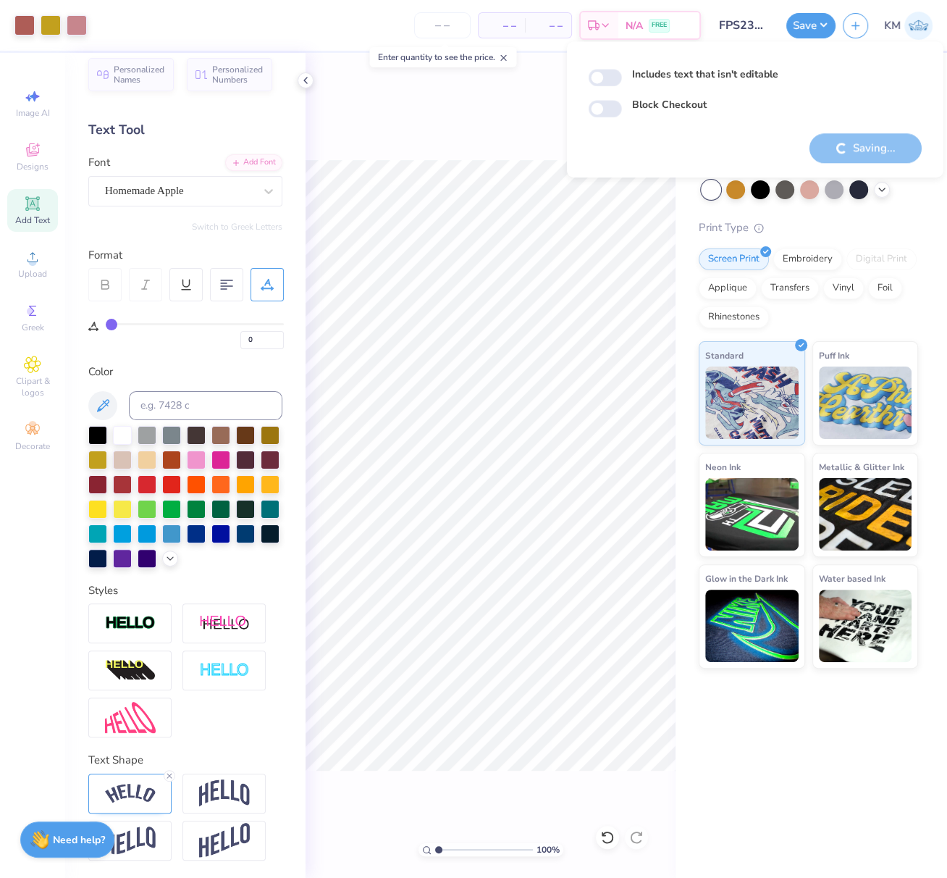
scroll to position [35, 0]
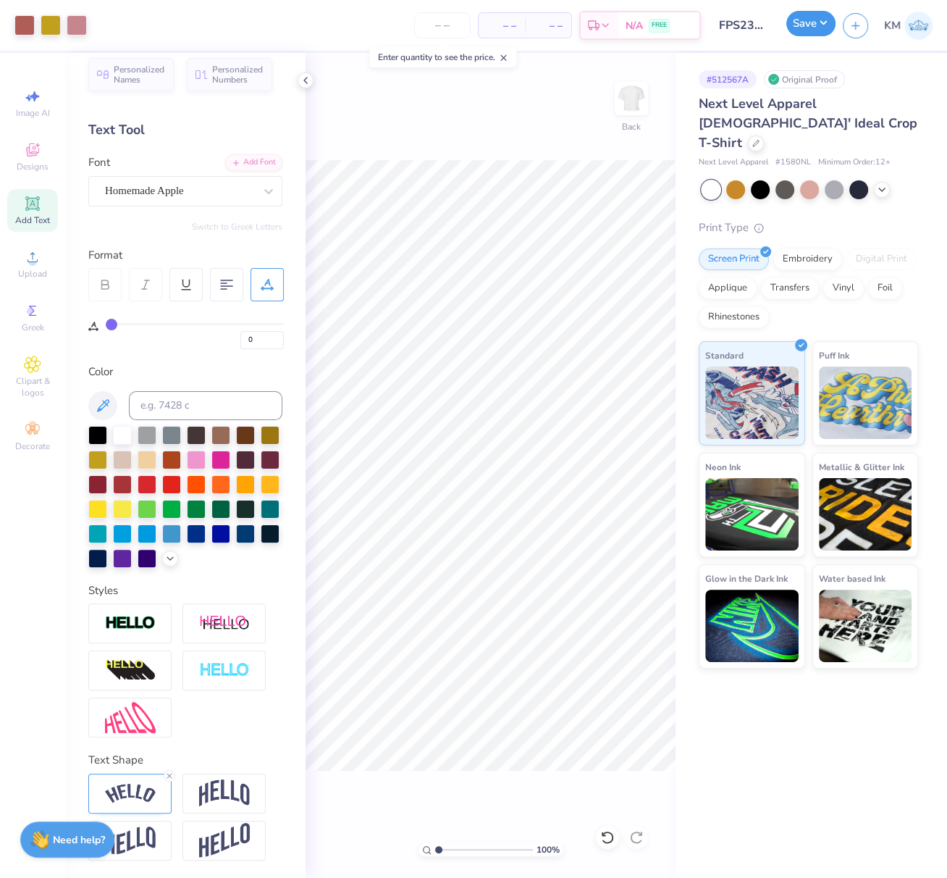
click at [823, 25] on button "Save" at bounding box center [810, 23] width 49 height 25
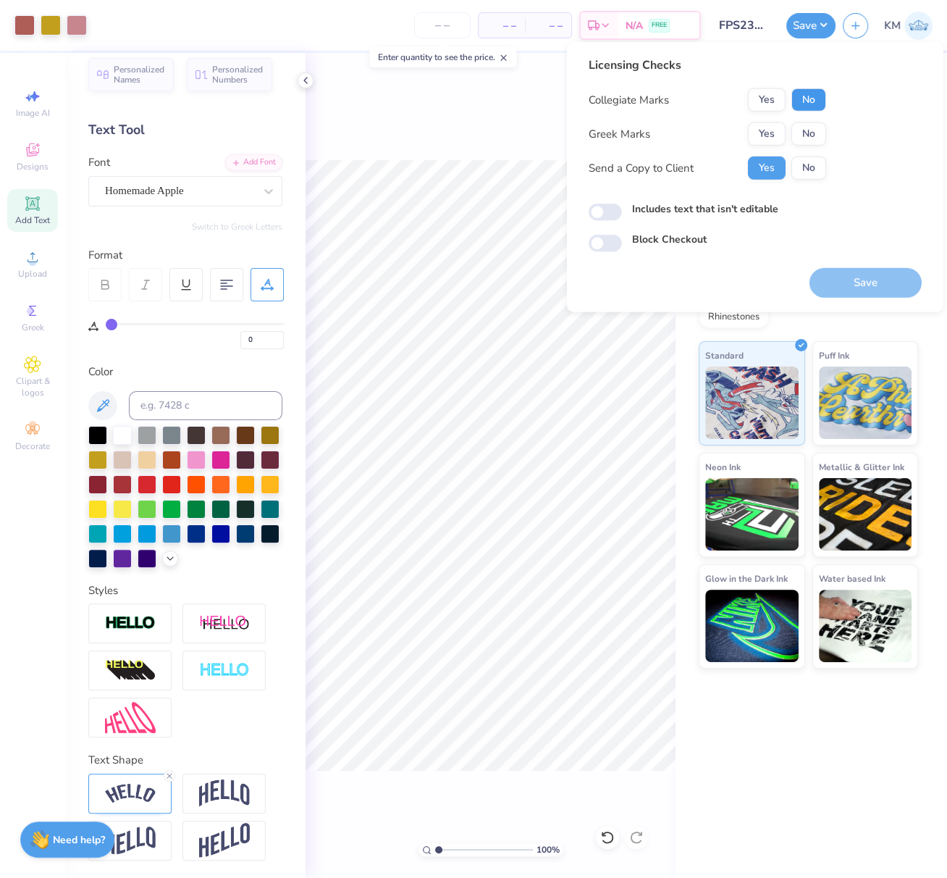
click at [809, 98] on button "No" at bounding box center [808, 99] width 35 height 23
drag, startPoint x: 785, startPoint y: 121, endPoint x: 779, endPoint y: 150, distance: 29.5
click at [770, 133] on button "Yes" at bounding box center [767, 133] width 38 height 23
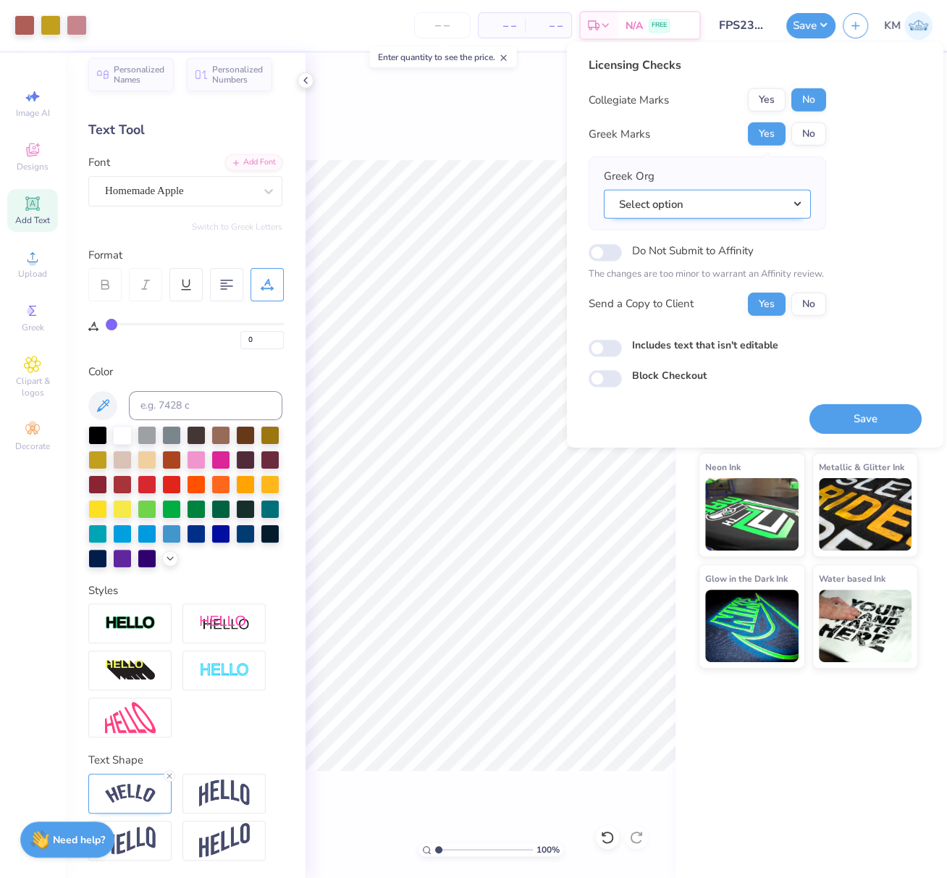
click at [796, 203] on button "Select option" at bounding box center [707, 204] width 207 height 30
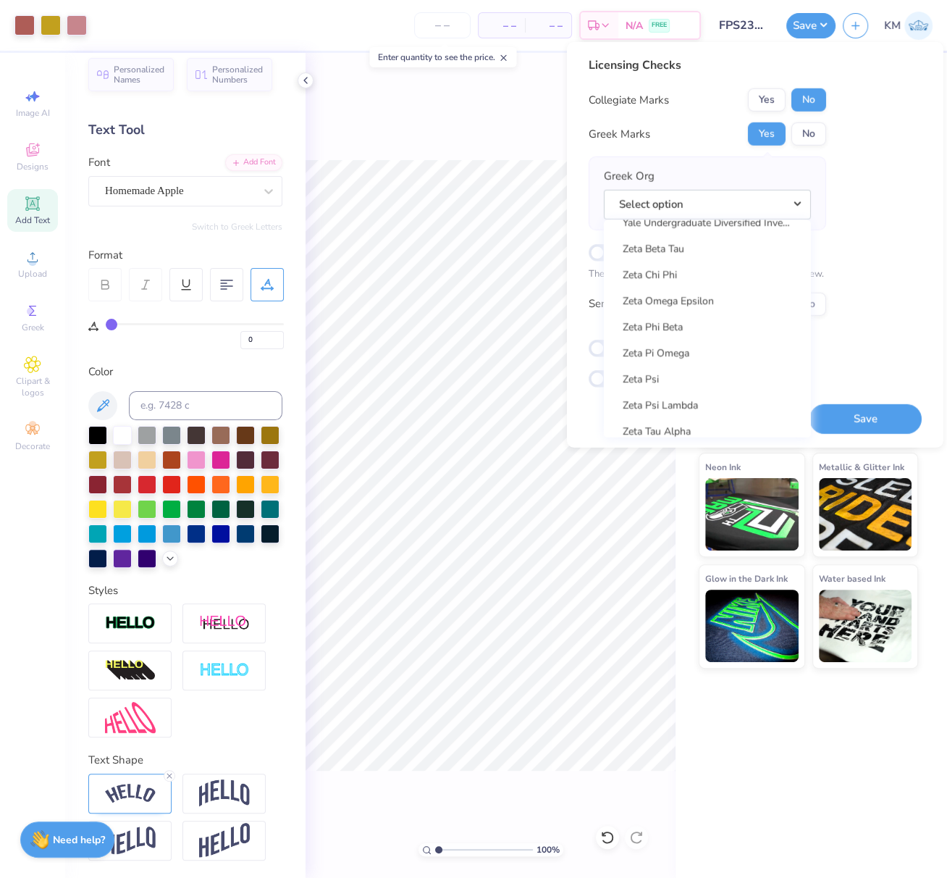
scroll to position [11294, 0]
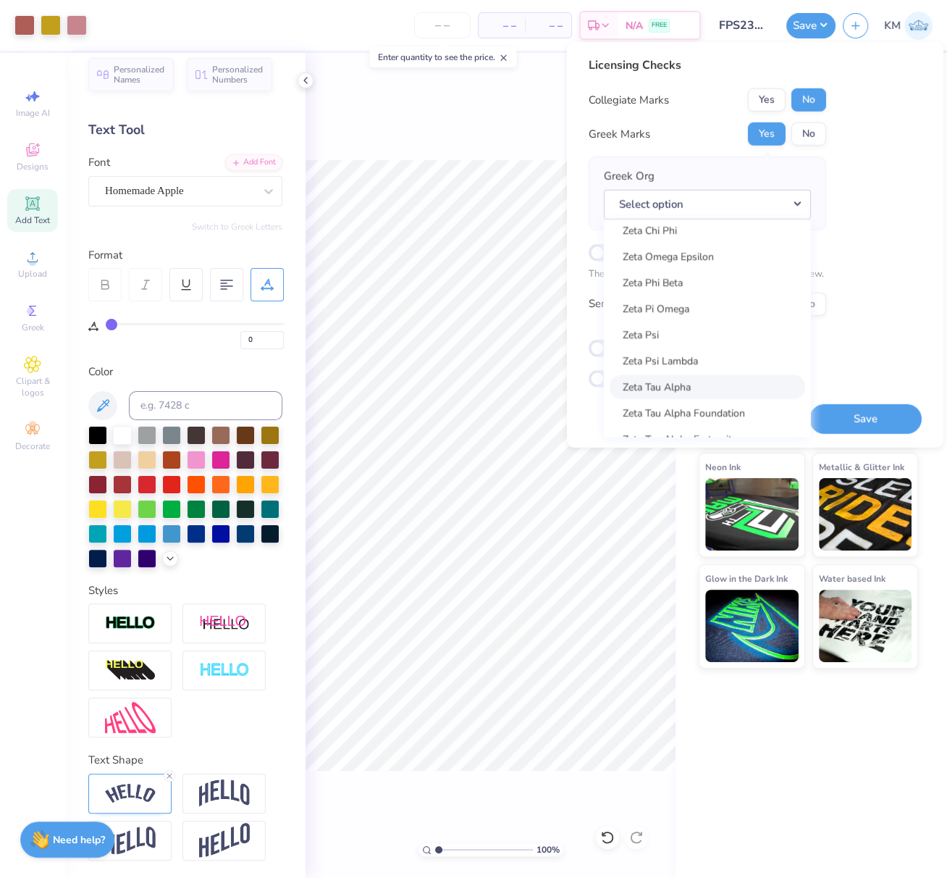
click at [717, 387] on link "Zeta Tau Alpha" at bounding box center [707, 386] width 195 height 24
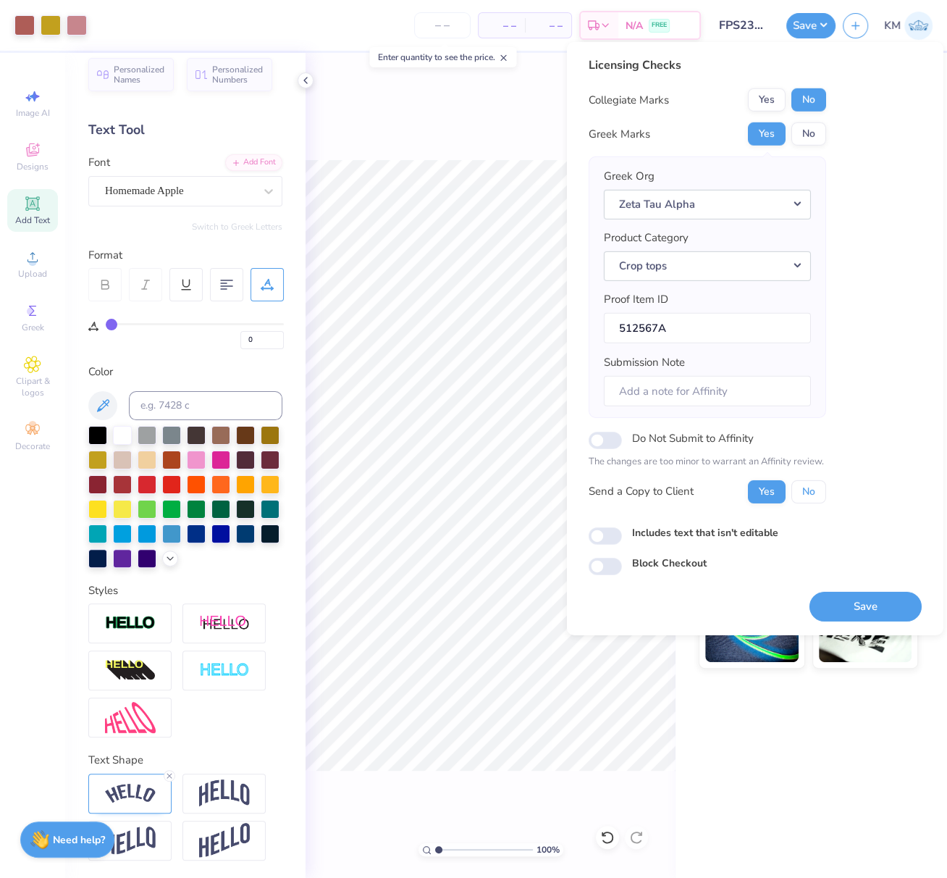
drag, startPoint x: 811, startPoint y: 488, endPoint x: 815, endPoint y: 507, distance: 19.3
click at [812, 489] on button "No" at bounding box center [808, 490] width 35 height 23
click at [860, 600] on button "Save" at bounding box center [865, 606] width 112 height 30
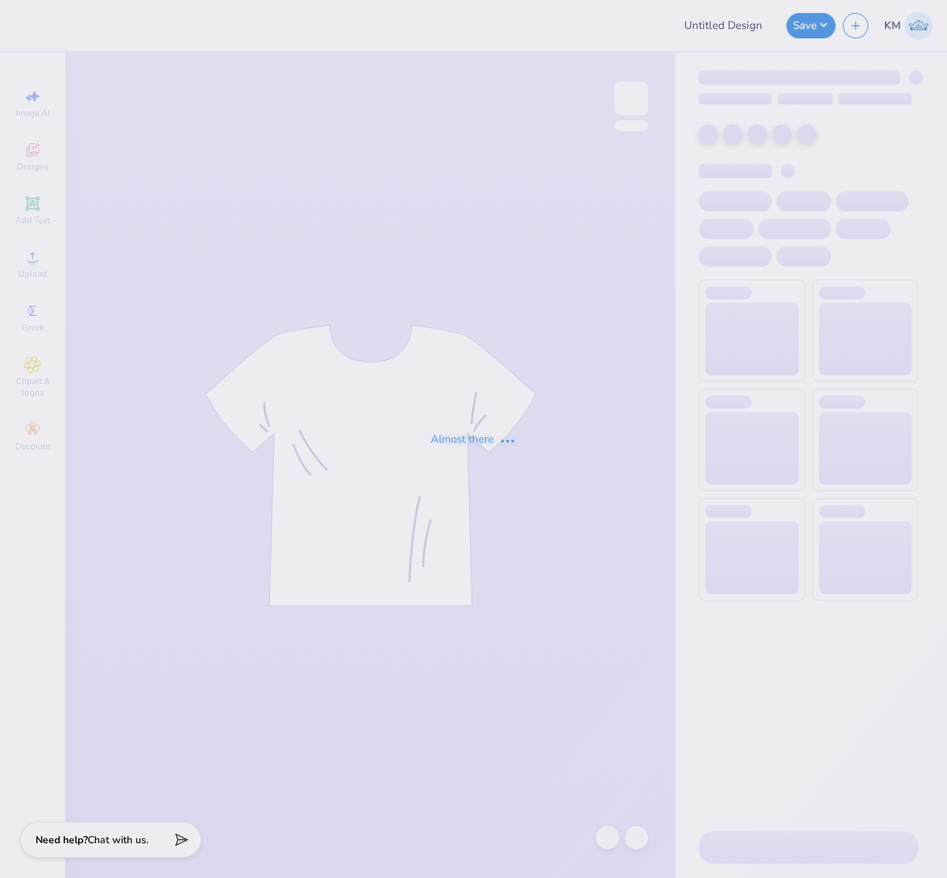
type input "FPS239499"
